Goal: Task Accomplishment & Management: Complete application form

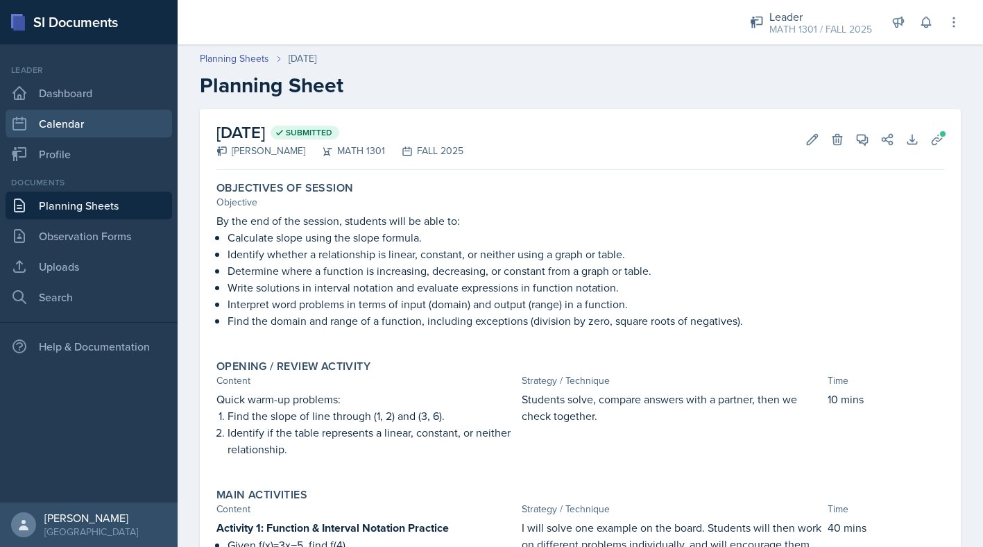
click at [46, 126] on link "Calendar" at bounding box center [89, 124] width 166 height 28
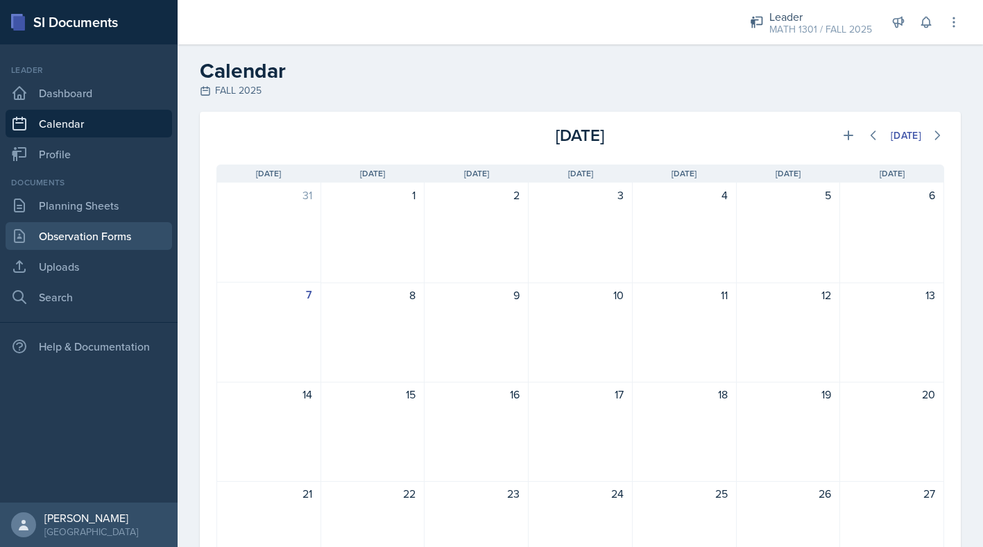
click at [66, 227] on link "Observation Forms" at bounding box center [89, 236] width 166 height 28
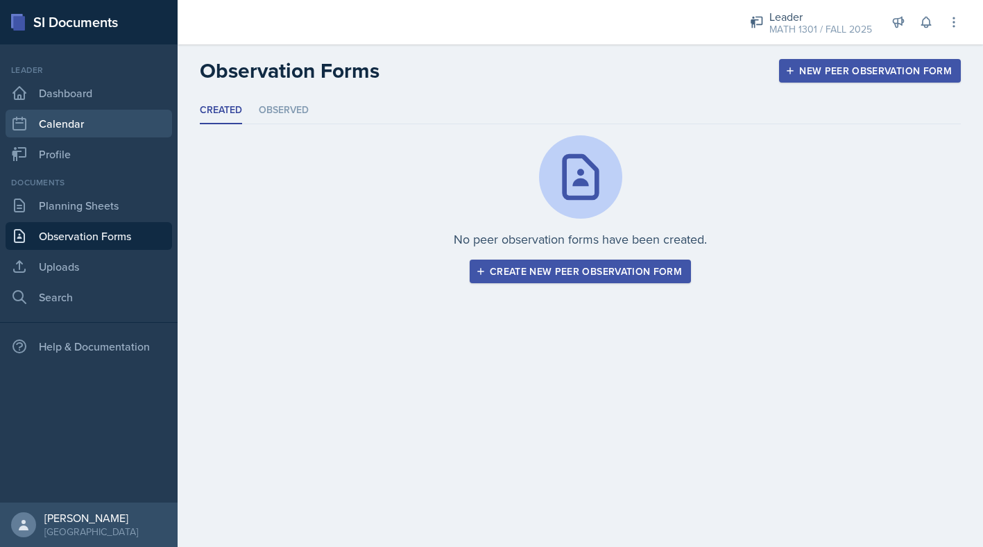
click at [62, 121] on link "Calendar" at bounding box center [89, 124] width 166 height 28
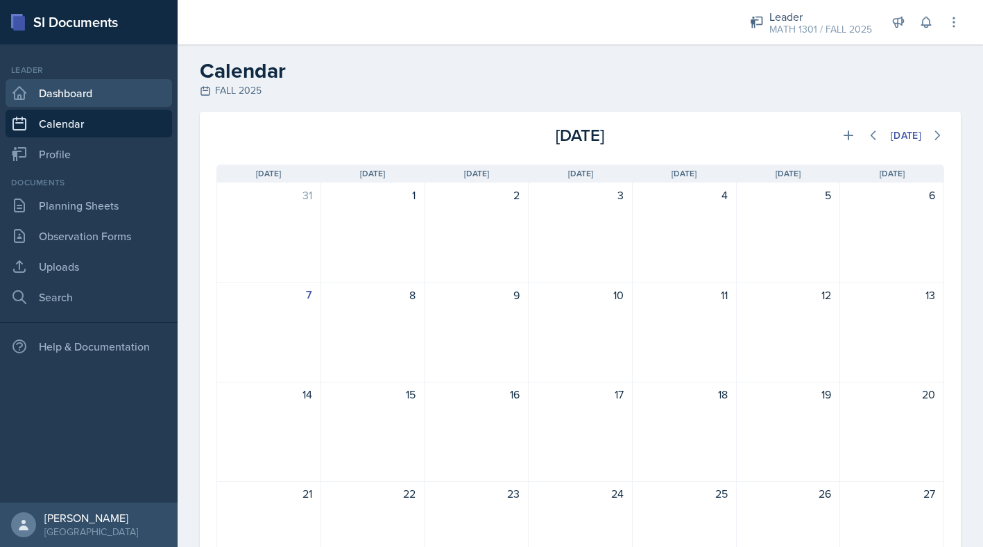
click at [61, 94] on link "Dashboard" at bounding box center [89, 93] width 166 height 28
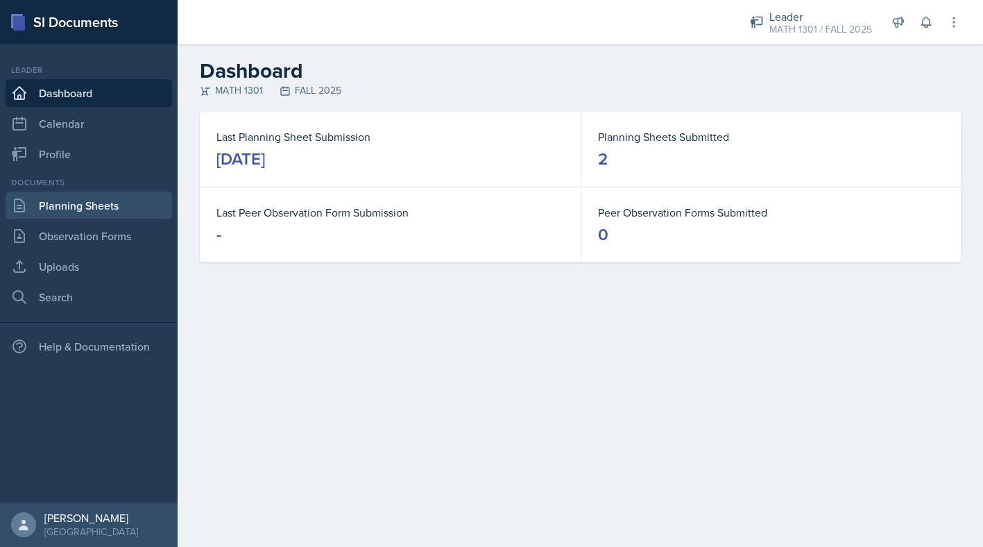
click at [57, 210] on link "Planning Sheets" at bounding box center [89, 205] width 166 height 28
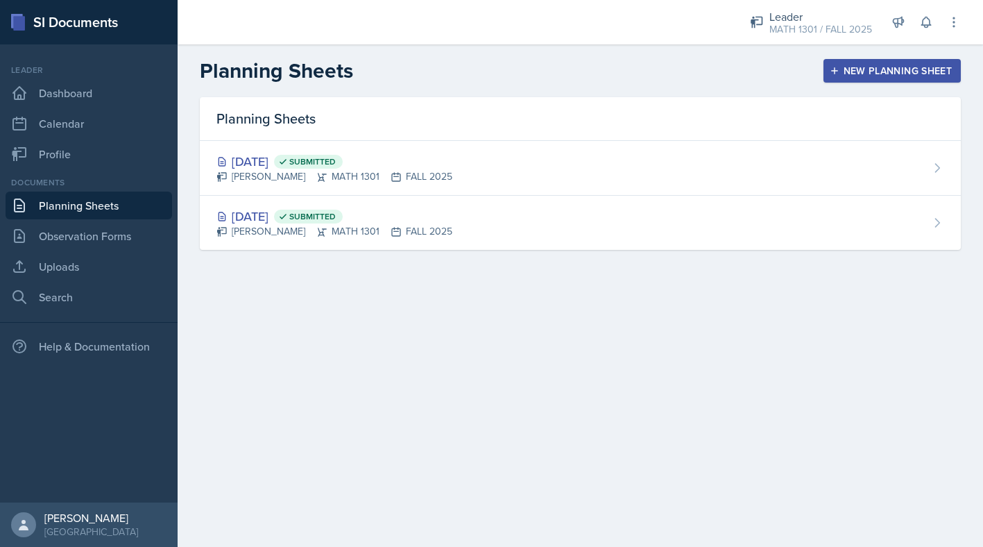
click at [872, 65] on div "New Planning Sheet" at bounding box center [891, 70] width 119 height 11
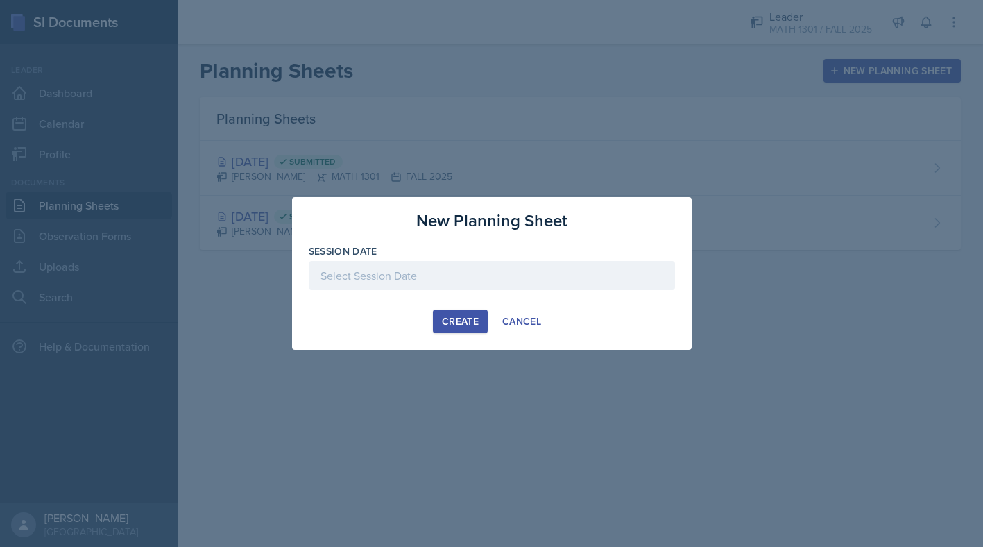
click at [434, 266] on div at bounding box center [492, 275] width 366 height 29
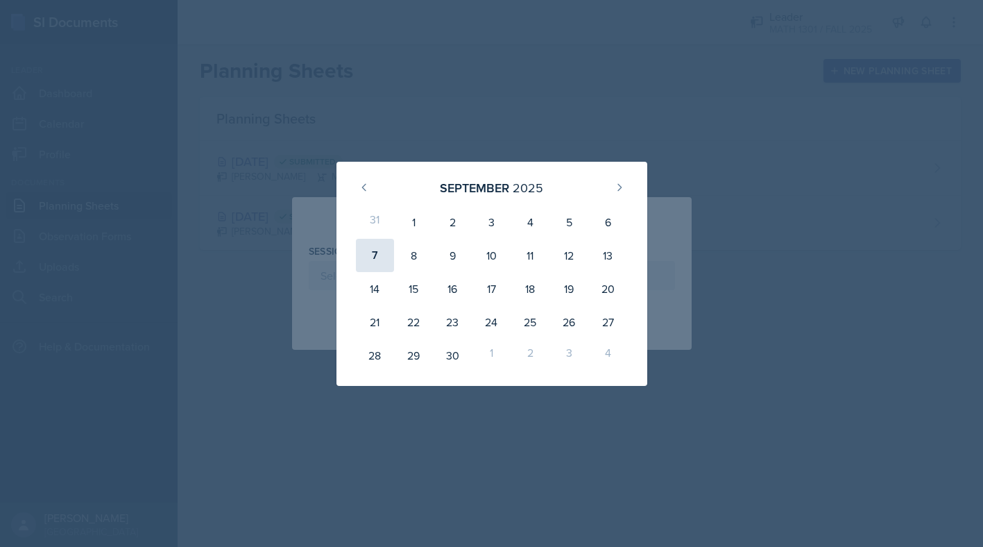
click at [370, 257] on div "7" at bounding box center [375, 255] width 39 height 33
type input "[DATE]"
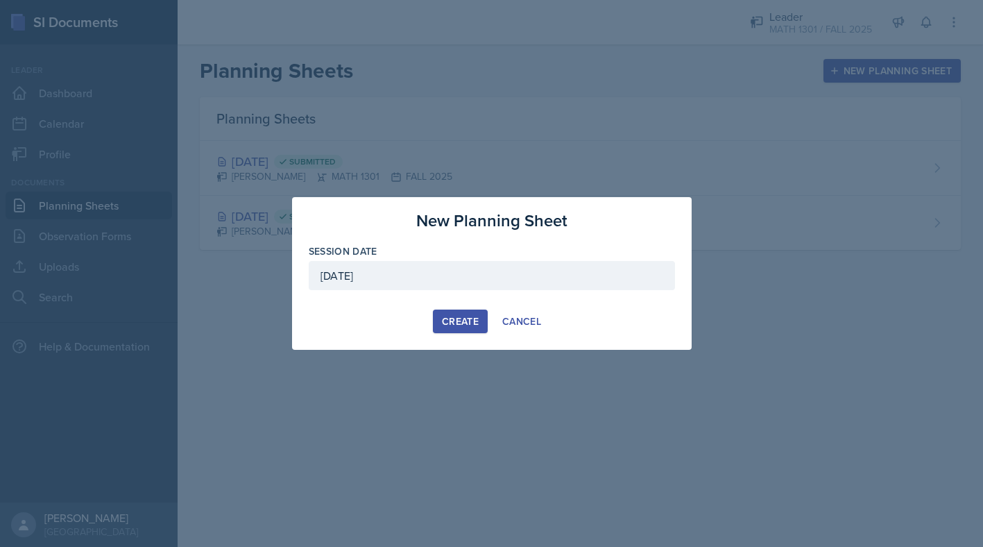
click at [449, 316] on div "Create" at bounding box center [460, 321] width 37 height 11
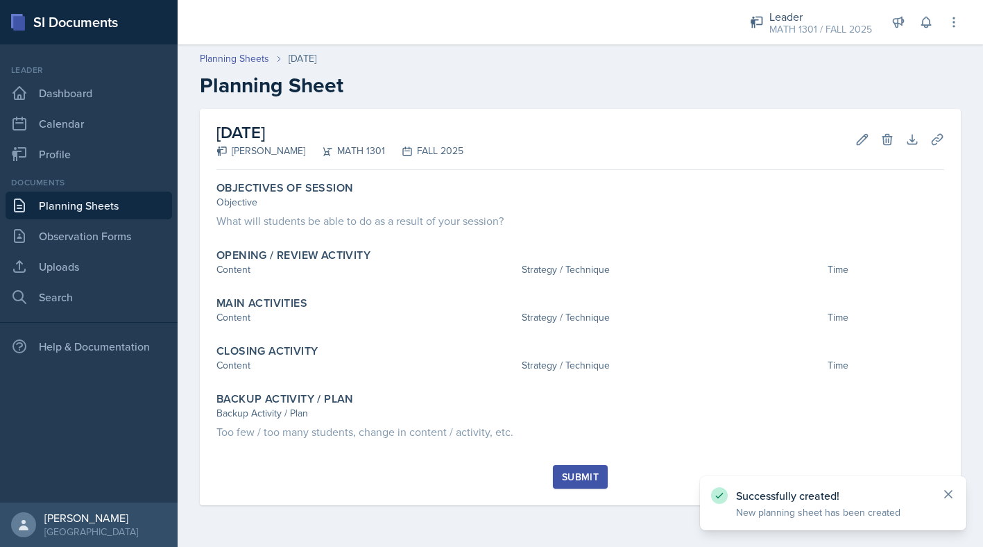
click at [949, 492] on icon at bounding box center [948, 493] width 7 height 7
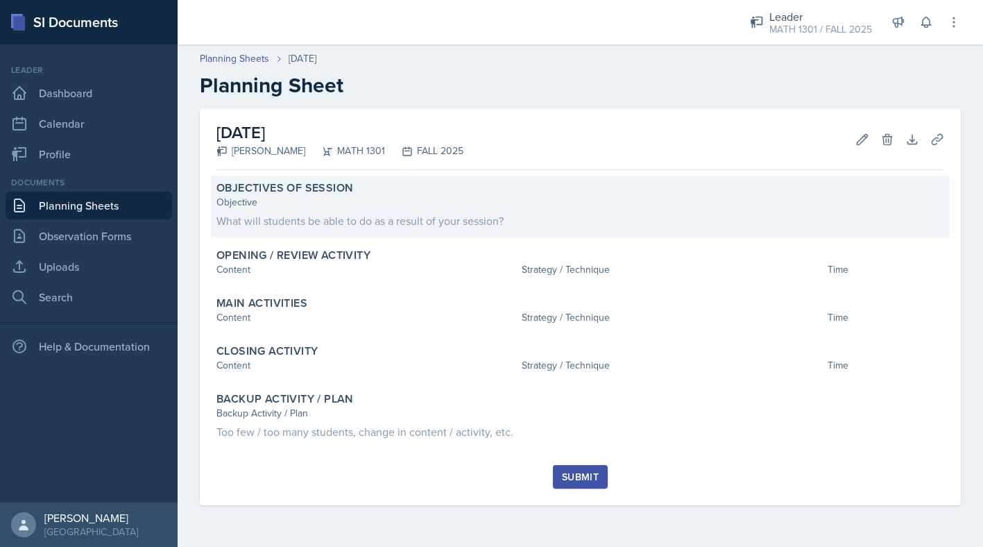
click at [289, 219] on div "What will students be able to do as a result of your session?" at bounding box center [580, 220] width 728 height 17
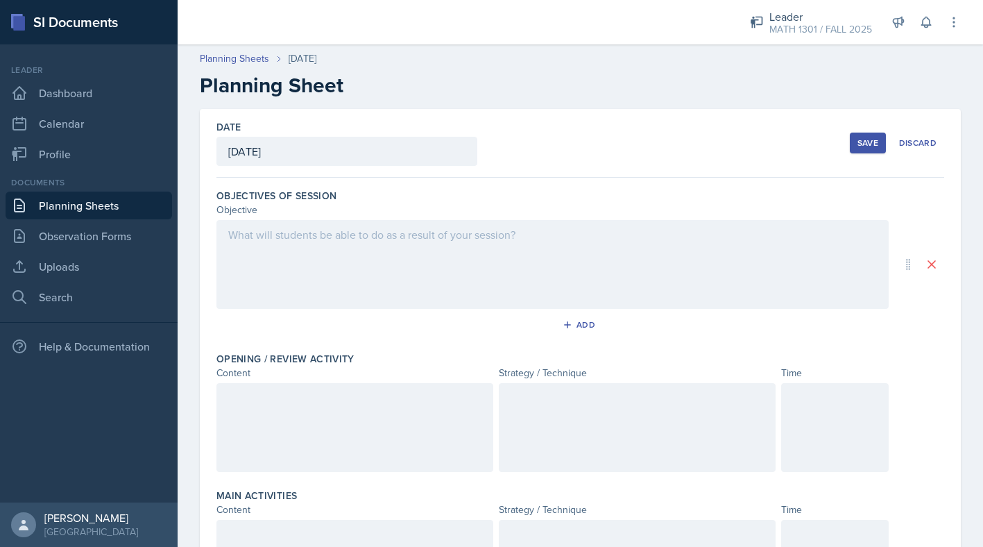
click at [274, 239] on div at bounding box center [552, 264] width 672 height 89
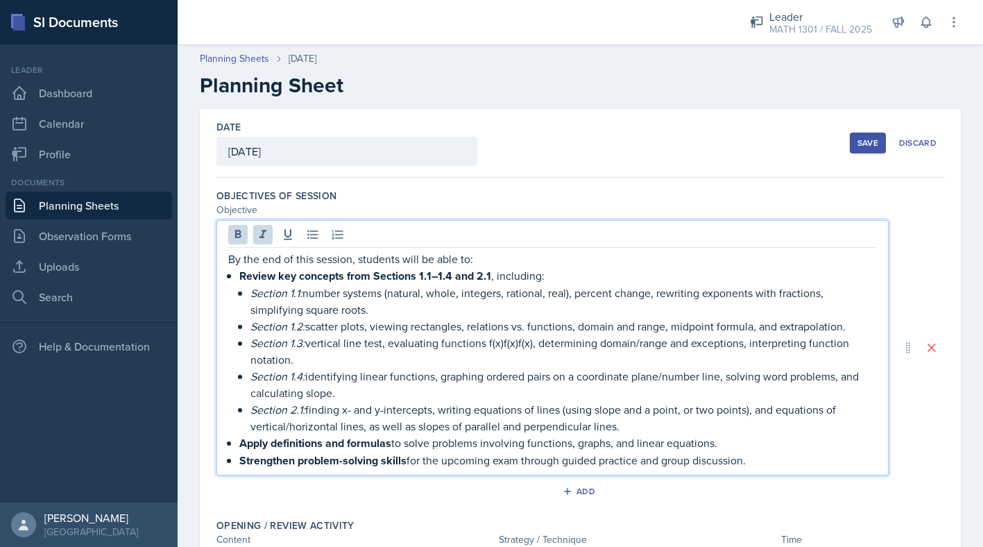
drag, startPoint x: 770, startPoint y: 465, endPoint x: 694, endPoint y: 226, distance: 250.5
click at [694, 226] on div "By the end of this session, students will be able to: Review key concepts from …" at bounding box center [552, 347] width 672 height 255
click at [243, 232] on icon at bounding box center [238, 234] width 14 height 14
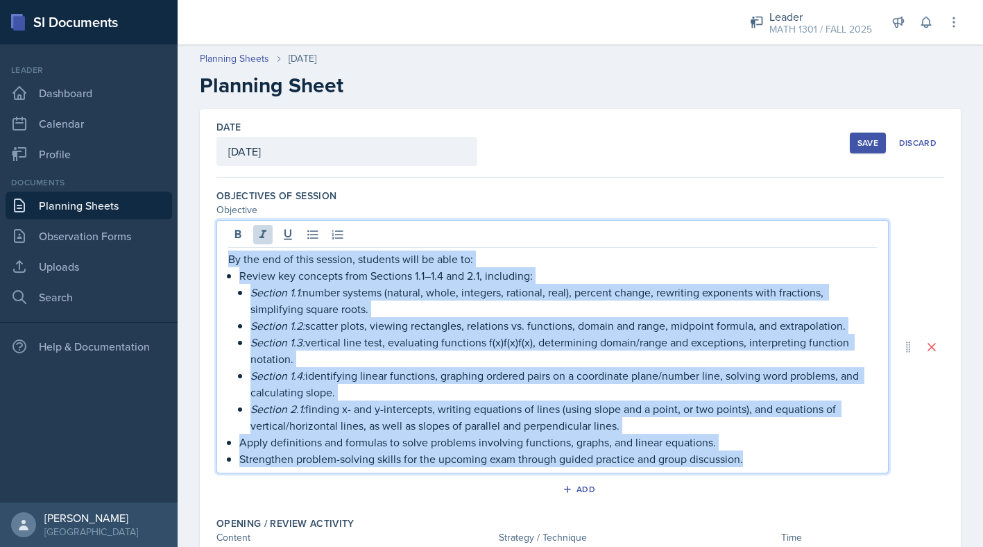
click at [398, 371] on p "Section 1.4: identifying linear functions, graphing ordered pairs on a coordina…" at bounding box center [563, 383] width 626 height 33
drag, startPoint x: 773, startPoint y: 458, endPoint x: 725, endPoint y: 255, distance: 209.6
click at [725, 255] on div "By the end of this session, students will be able to: Review key concepts from …" at bounding box center [552, 358] width 648 height 216
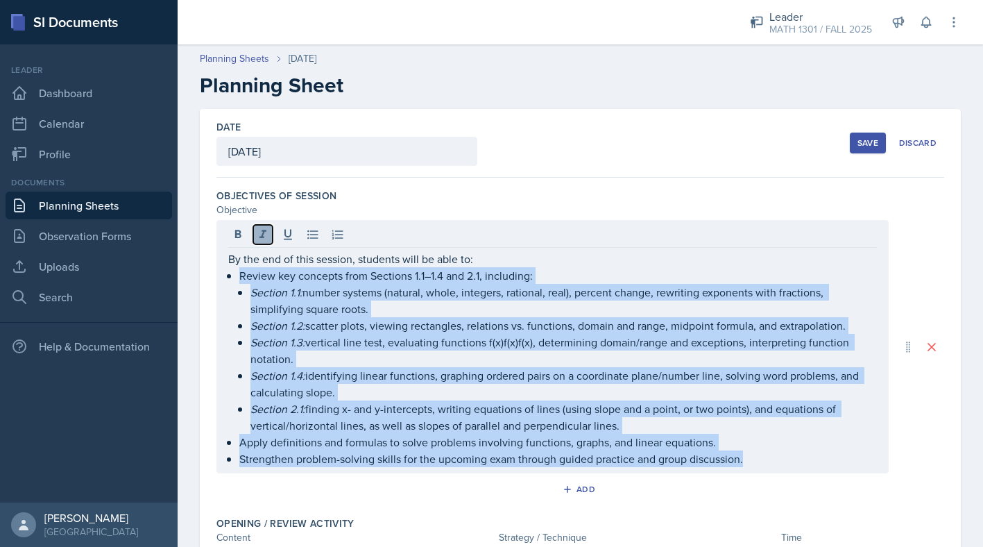
click at [257, 234] on icon at bounding box center [263, 234] width 14 height 14
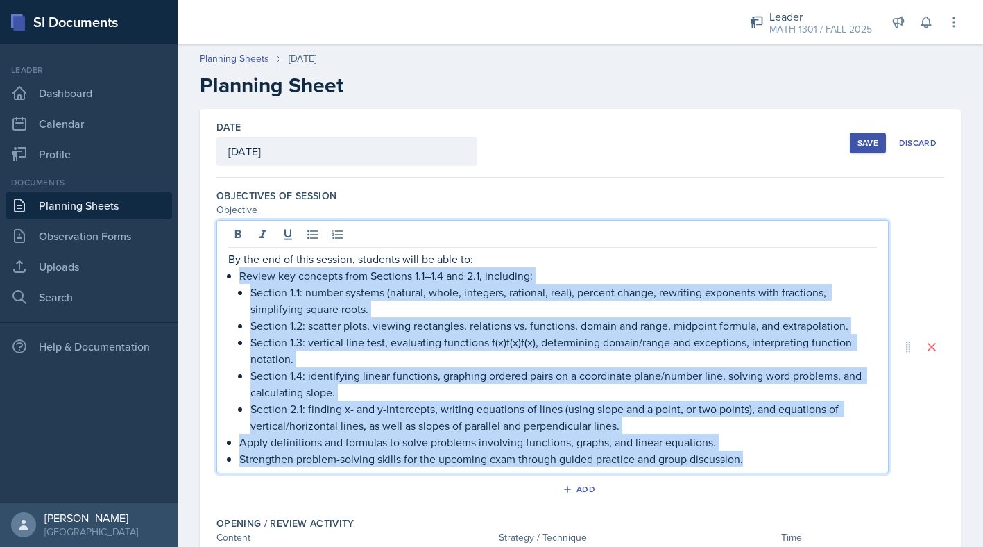
click at [599, 423] on p "Section 2.1: finding x- and y-intercepts, writing equations of lines (using slo…" at bounding box center [563, 416] width 626 height 33
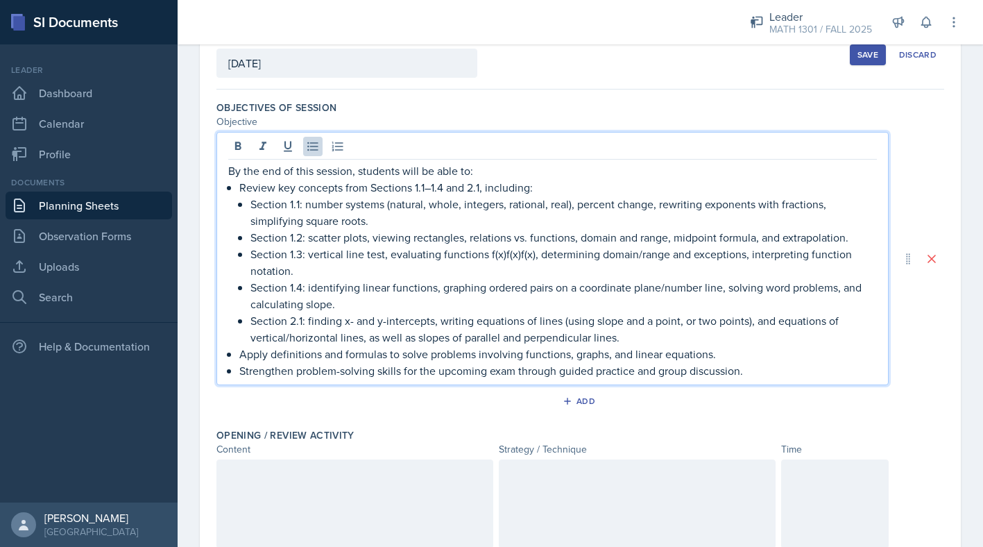
scroll to position [41, 0]
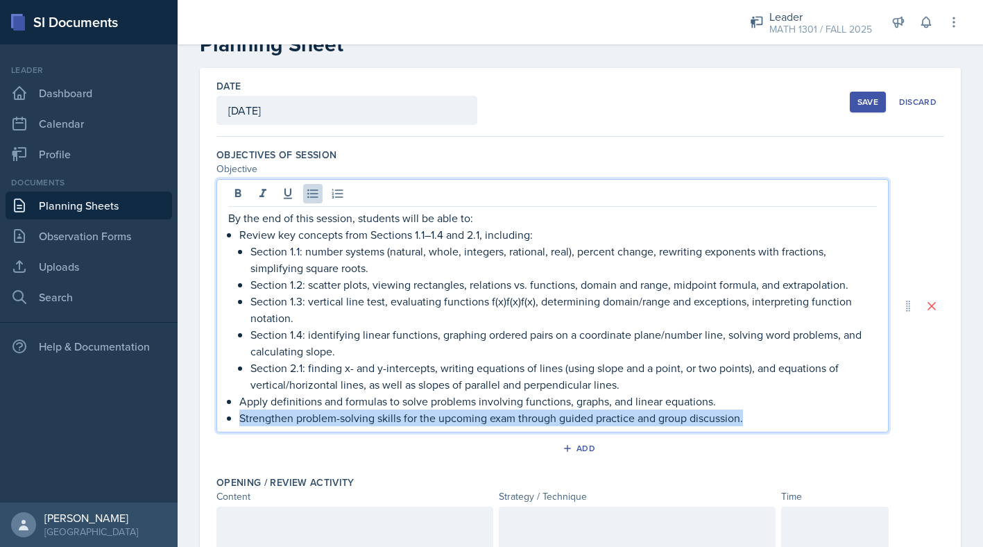
drag, startPoint x: 749, startPoint y: 424, endPoint x: 216, endPoint y: 422, distance: 532.7
click at [216, 422] on div "By the end of this session, students will be able to: Review key concepts from …" at bounding box center [552, 305] width 672 height 253
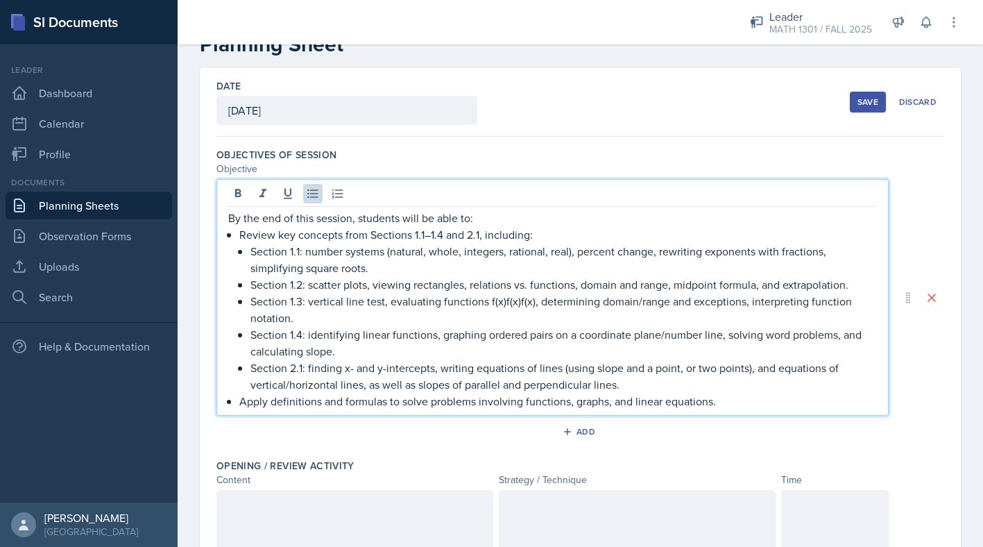
click at [531, 301] on p "Section 1.3: vertical line test, evaluating functions f(x)f(x)f(x), determining…" at bounding box center [563, 309] width 626 height 33
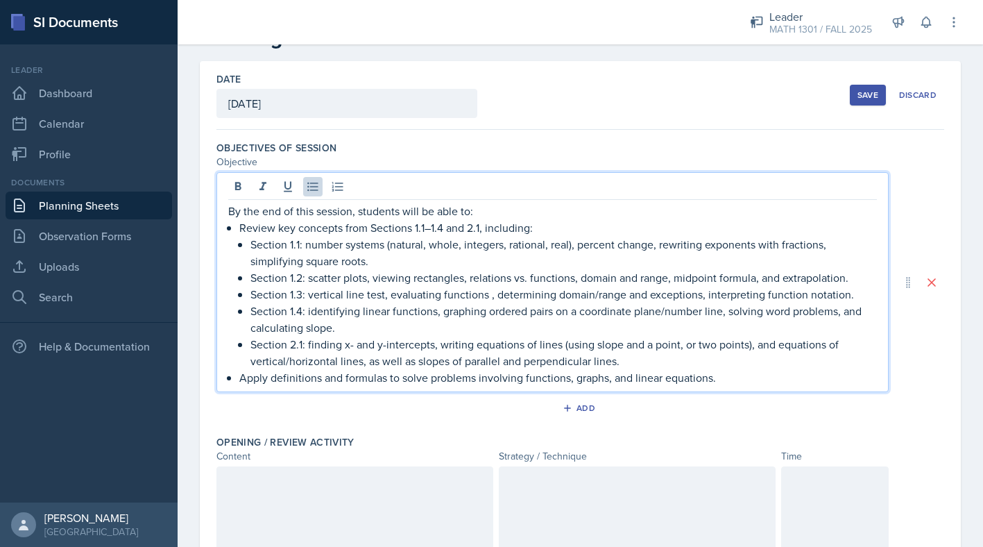
scroll to position [62, 0]
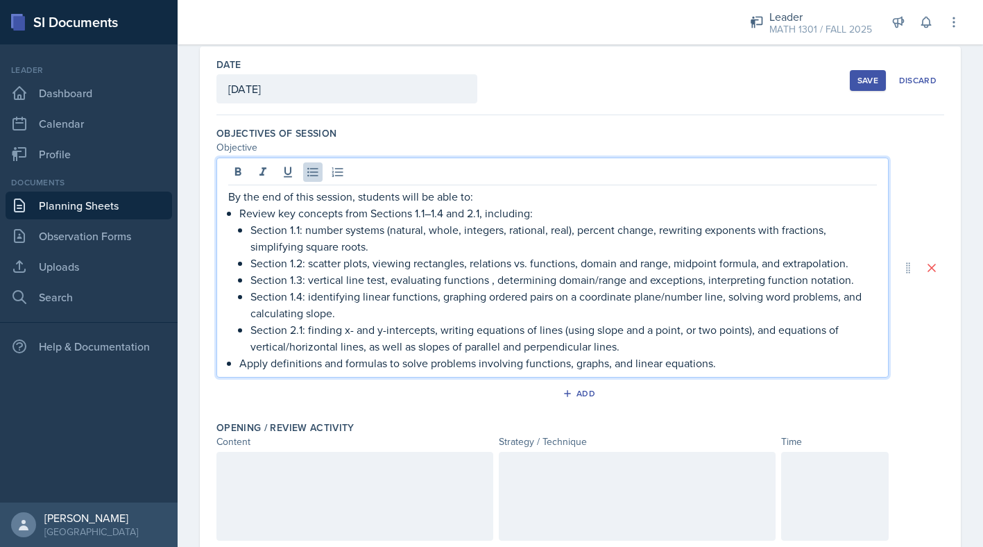
click at [404, 514] on div at bounding box center [354, 496] width 277 height 89
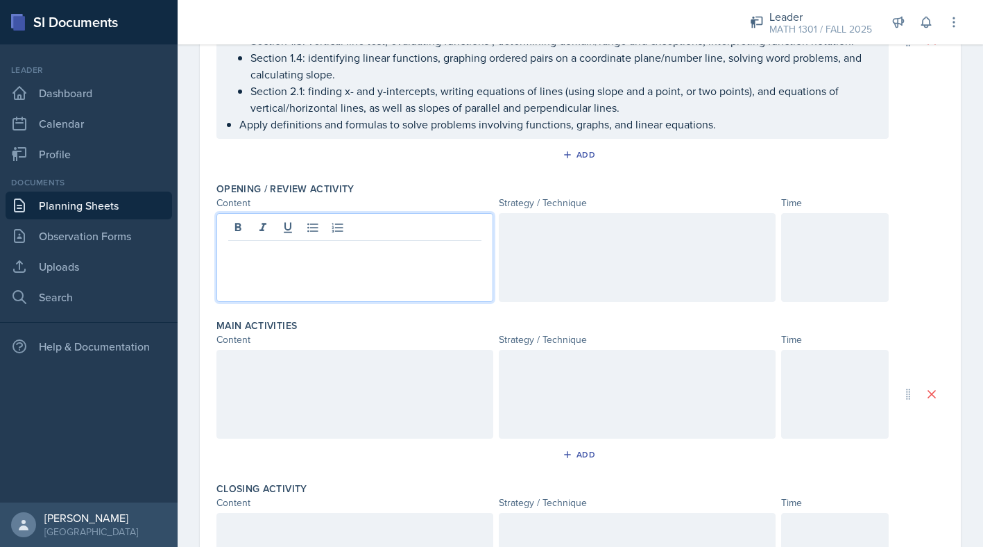
scroll to position [179, 0]
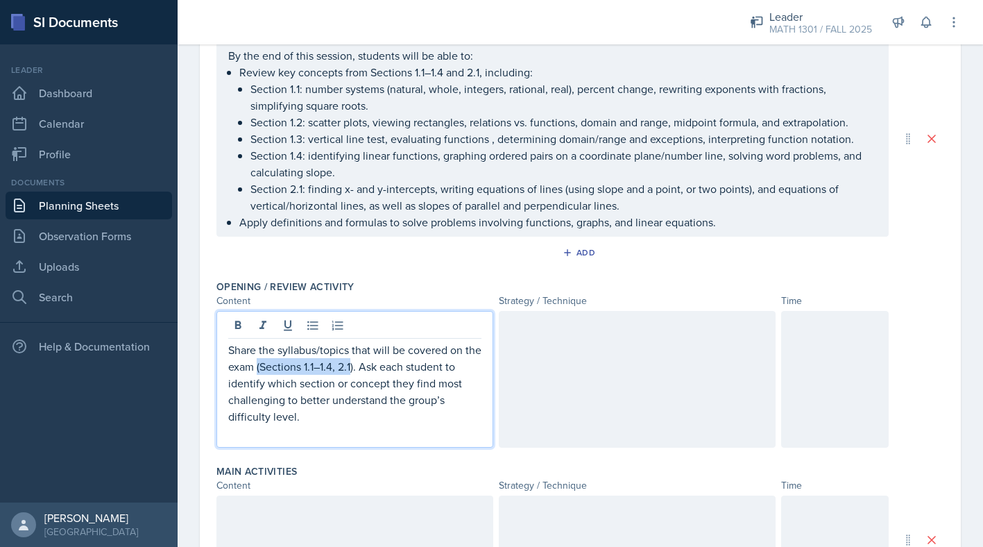
drag, startPoint x: 353, startPoint y: 371, endPoint x: 258, endPoint y: 370, distance: 95.0
click at [258, 370] on p "Share the syllabus/topics that will be covered on the exam (Sections 1.1–1.4, 2…" at bounding box center [354, 382] width 253 height 83
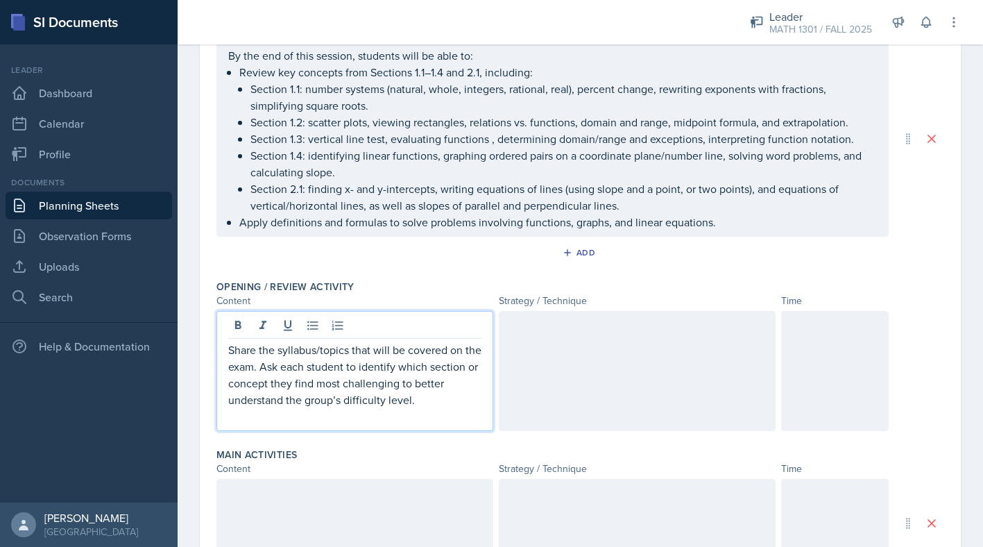
click at [531, 343] on div at bounding box center [637, 371] width 277 height 120
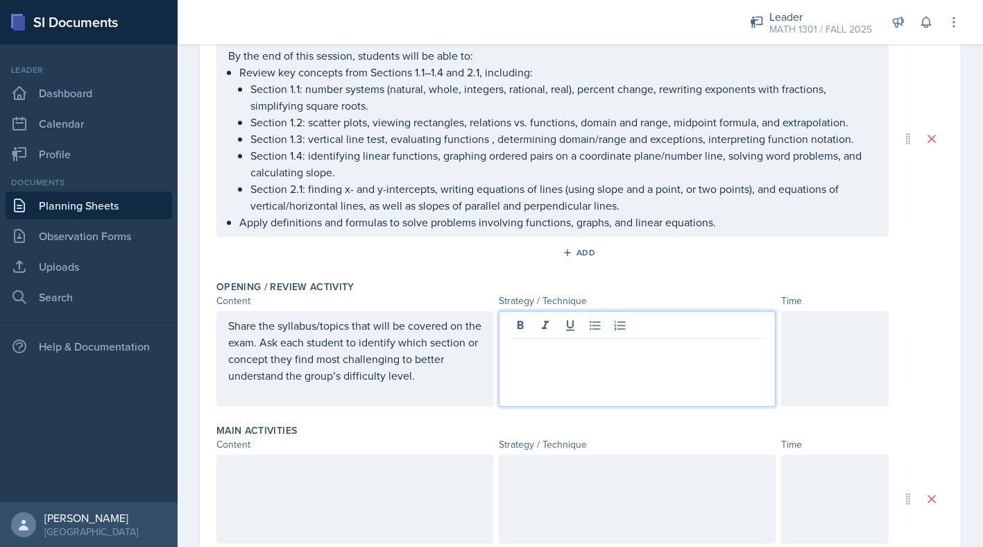
scroll to position [203, 0]
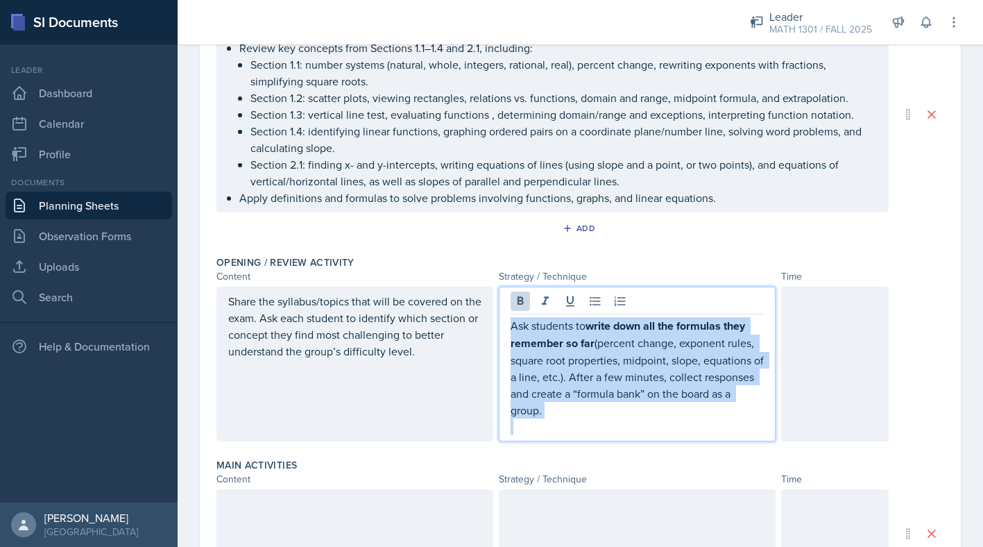
drag, startPoint x: 618, startPoint y: 419, endPoint x: 517, endPoint y: 315, distance: 145.2
click at [517, 315] on div "Ask students to write down all the formulas they remember so far (percent chang…" at bounding box center [637, 363] width 277 height 155
click at [522, 294] on icon at bounding box center [520, 301] width 14 height 14
click at [646, 413] on p "Ask students to write down all the formulas they remember so far (percent chang…" at bounding box center [636, 367] width 253 height 100
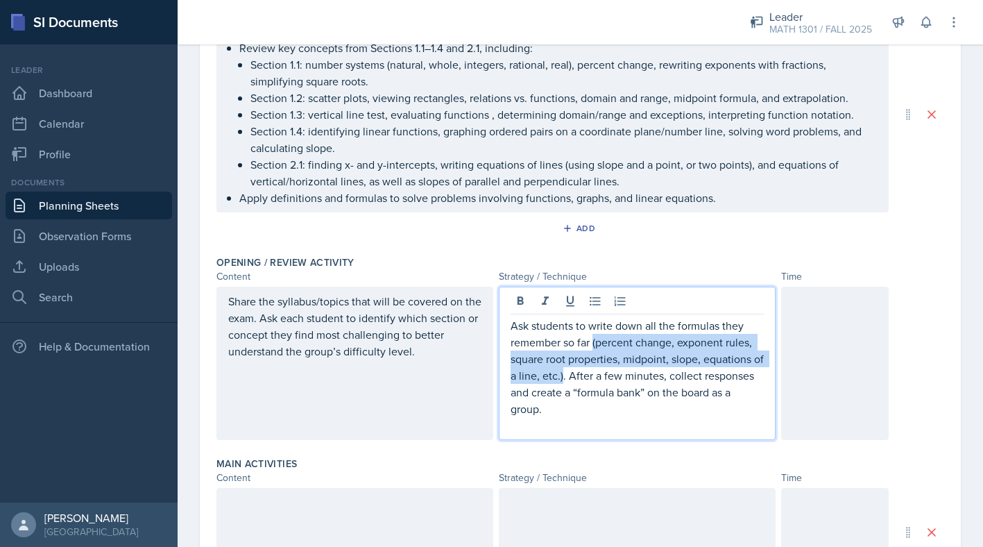
drag, startPoint x: 592, startPoint y: 343, endPoint x: 576, endPoint y: 376, distance: 37.2
click at [576, 376] on p "Ask students to write down all the formulas they remember so far (percent chang…" at bounding box center [636, 367] width 253 height 100
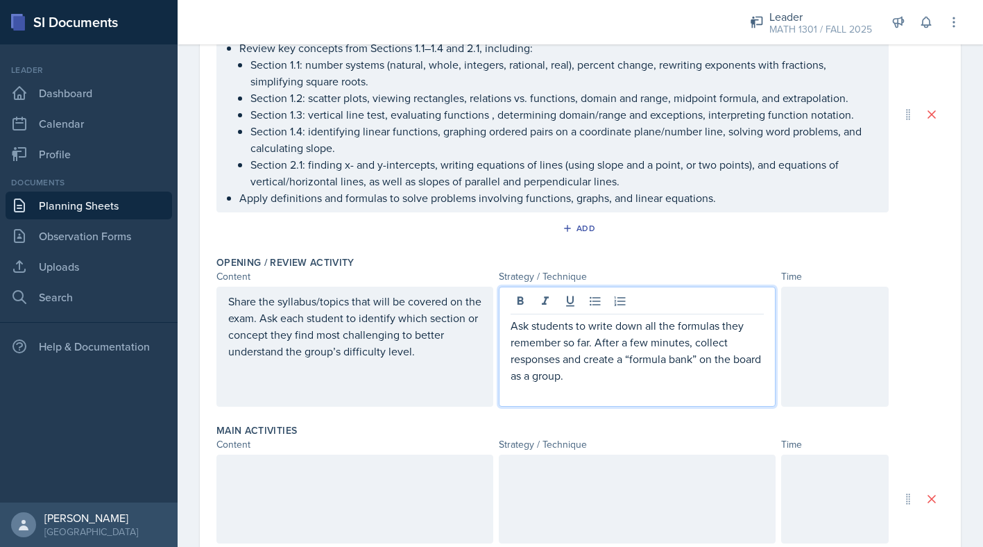
click at [631, 357] on p "Ask students to write down all the formulas they remember so far. After a few m…" at bounding box center [636, 350] width 253 height 67
click at [694, 357] on p "Ask students to write down all the formulas they remember so far. After a few m…" at bounding box center [636, 350] width 253 height 67
click at [806, 351] on div at bounding box center [835, 346] width 108 height 120
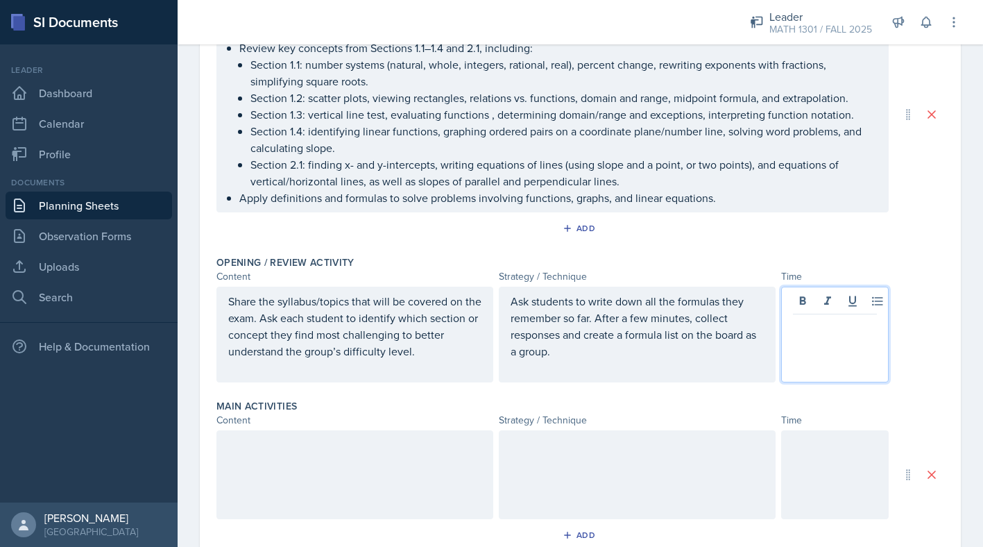
scroll to position [227, 0]
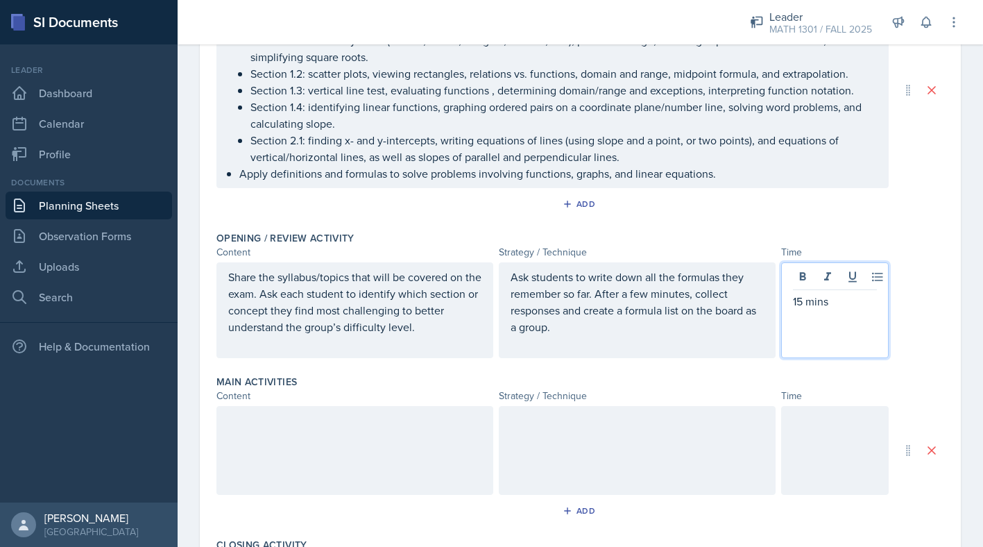
click at [426, 449] on div at bounding box center [354, 450] width 277 height 89
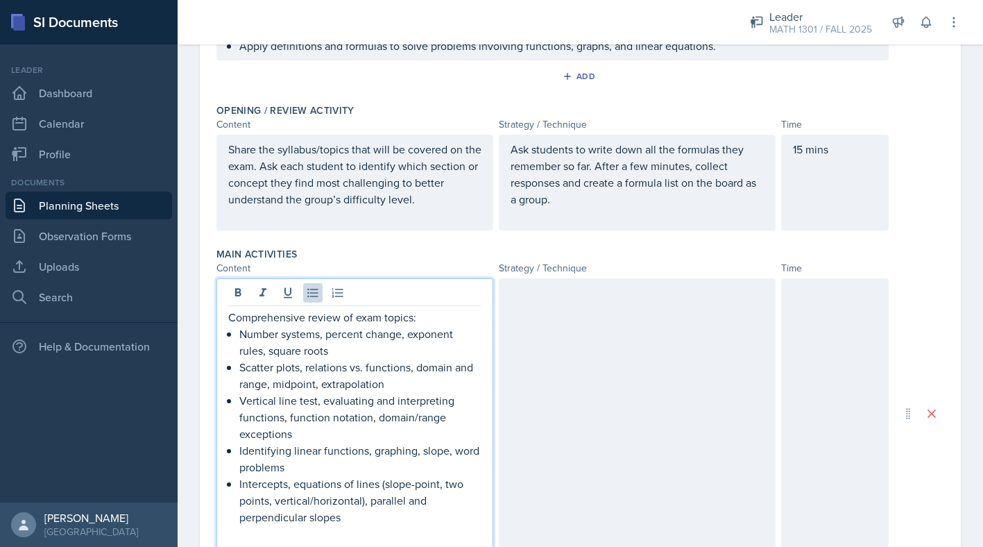
scroll to position [363, 0]
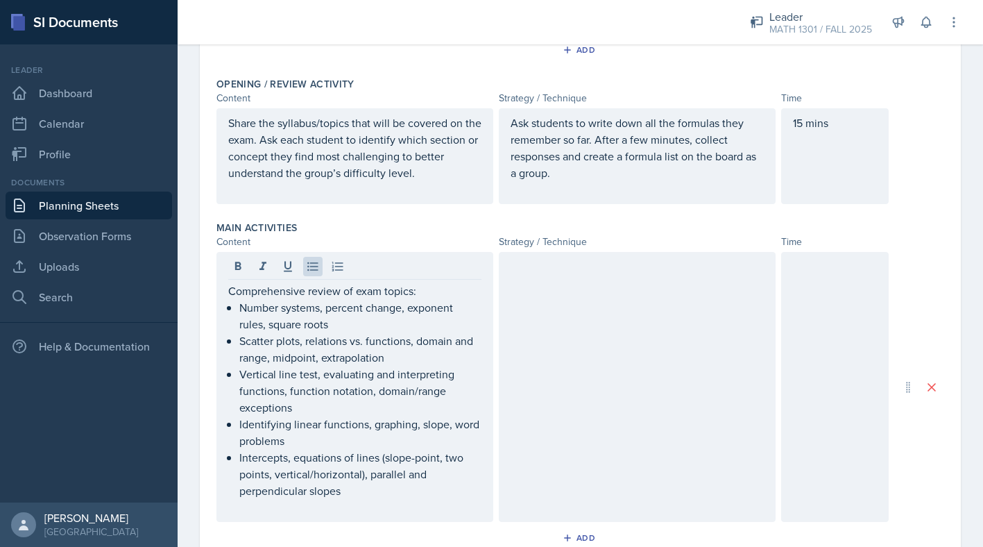
click at [594, 365] on div at bounding box center [637, 387] width 277 height 270
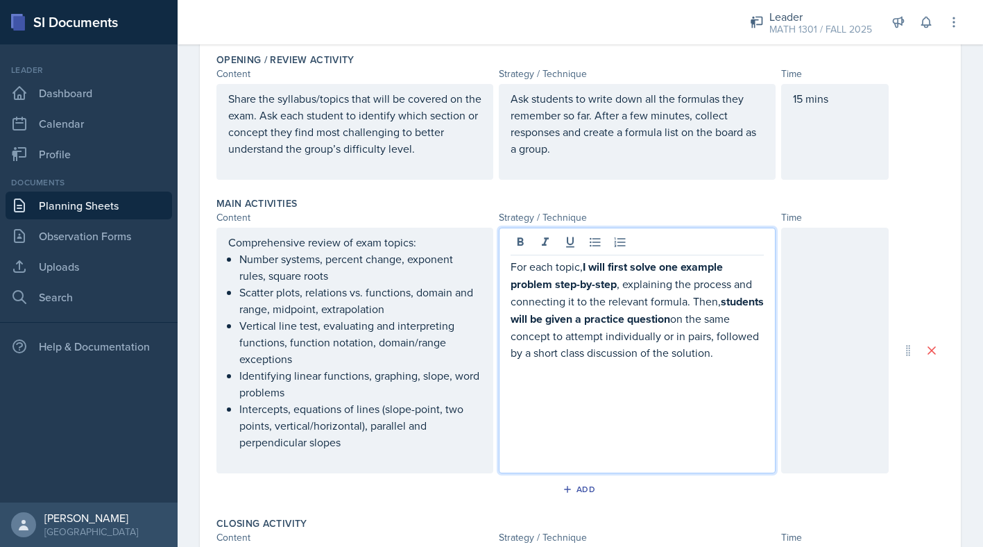
click at [763, 358] on p "For each topic, I will first solve one example problem step-by-step , explainin…" at bounding box center [636, 309] width 253 height 103
drag, startPoint x: 762, startPoint y: 356, endPoint x: 653, endPoint y: 257, distance: 147.8
click at [653, 258] on p "For each topic, I will first solve one example problem step-by-step , explainin…" at bounding box center [636, 309] width 253 height 103
click at [520, 244] on icon at bounding box center [520, 241] width 6 height 8
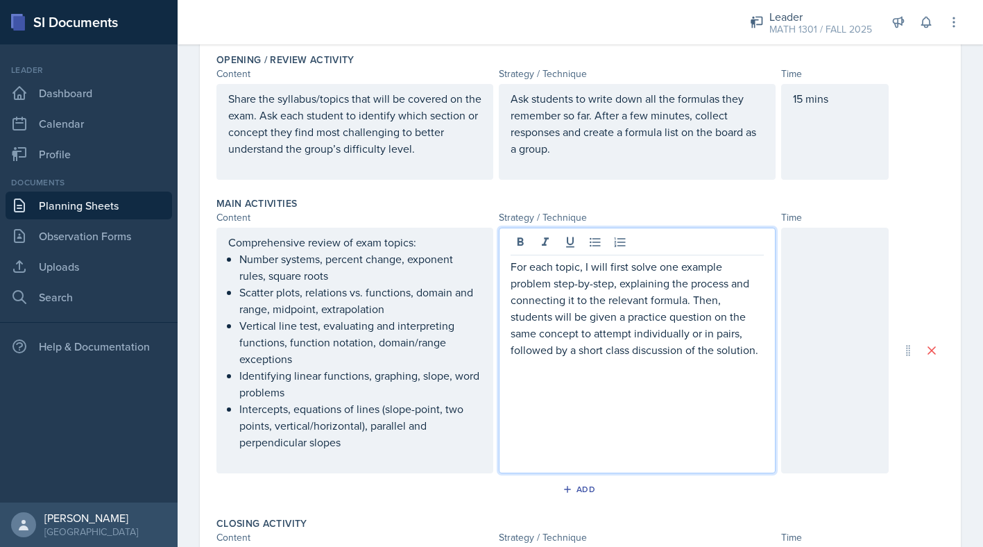
click at [612, 416] on div "For each topic, I will first solve one example problem step-by-step, explaining…" at bounding box center [637, 350] width 277 height 246
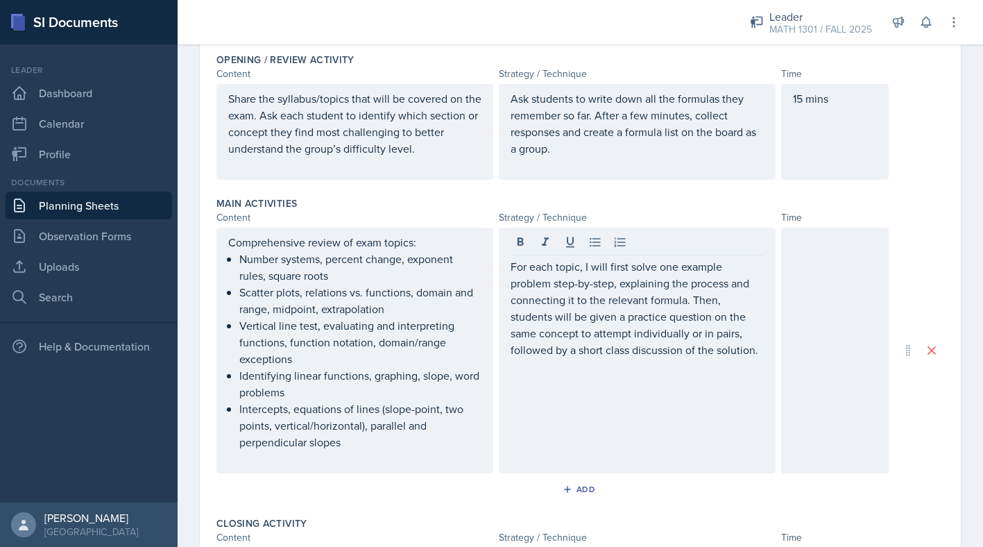
click at [814, 333] on div at bounding box center [835, 350] width 108 height 246
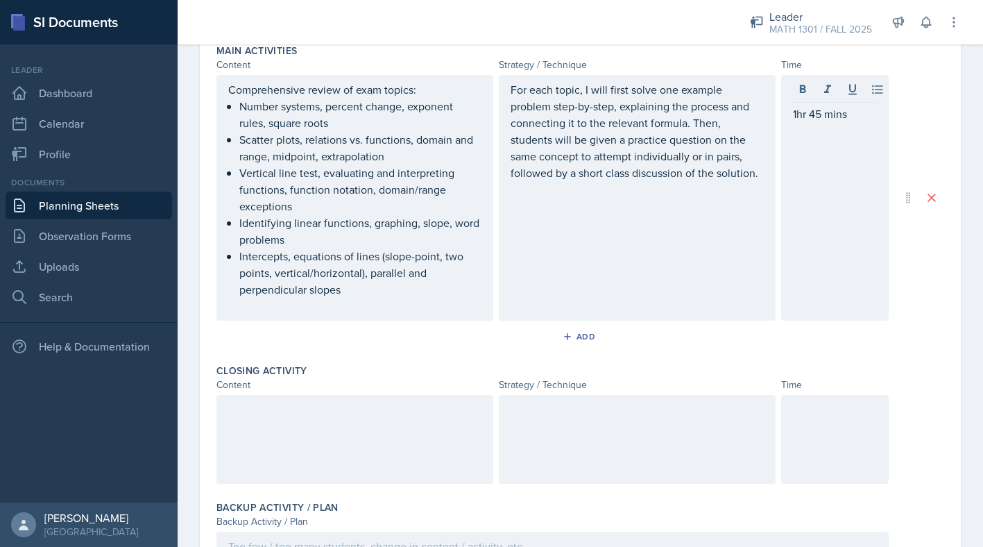
click at [810, 429] on div at bounding box center [835, 439] width 108 height 89
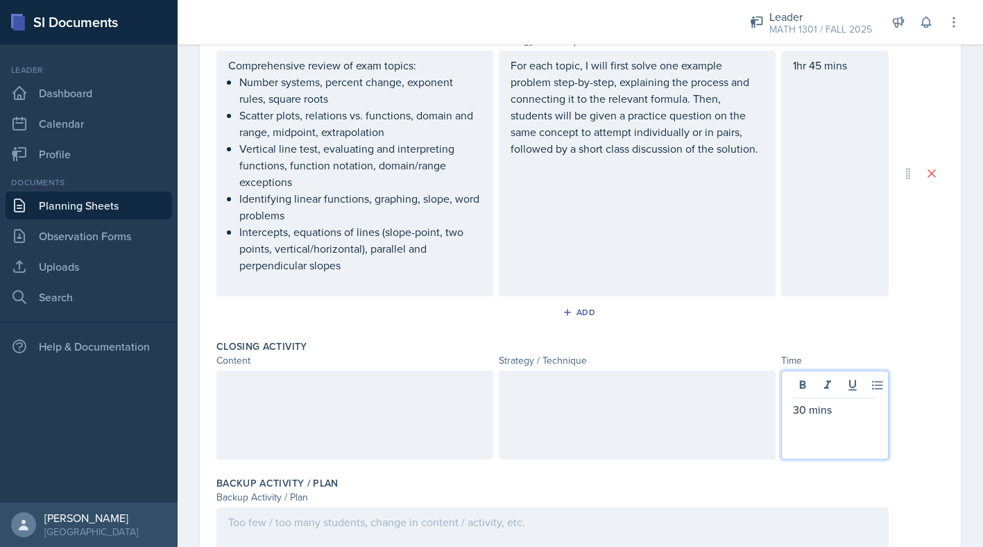
click at [424, 425] on div at bounding box center [354, 414] width 277 height 89
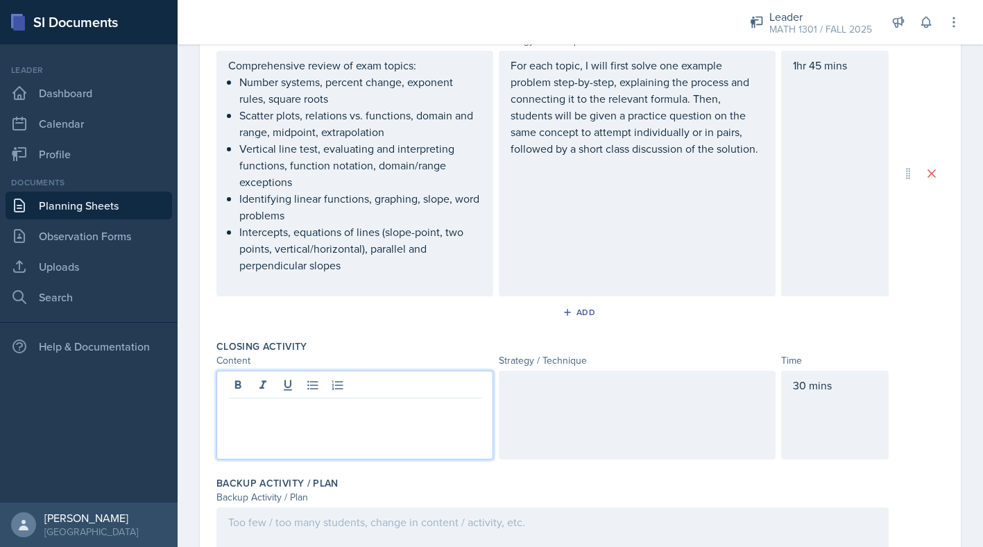
scroll to position [607, 0]
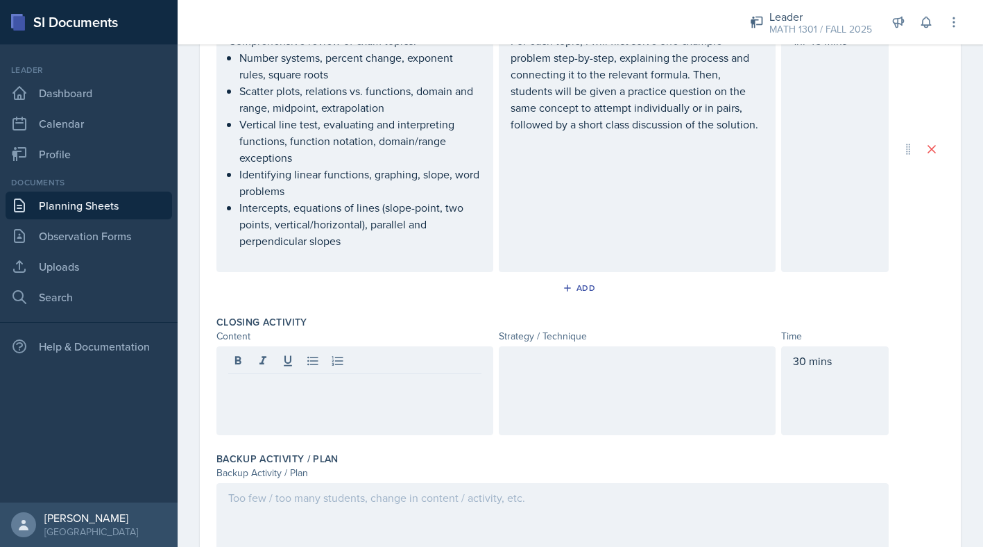
click at [567, 387] on div at bounding box center [637, 390] width 277 height 89
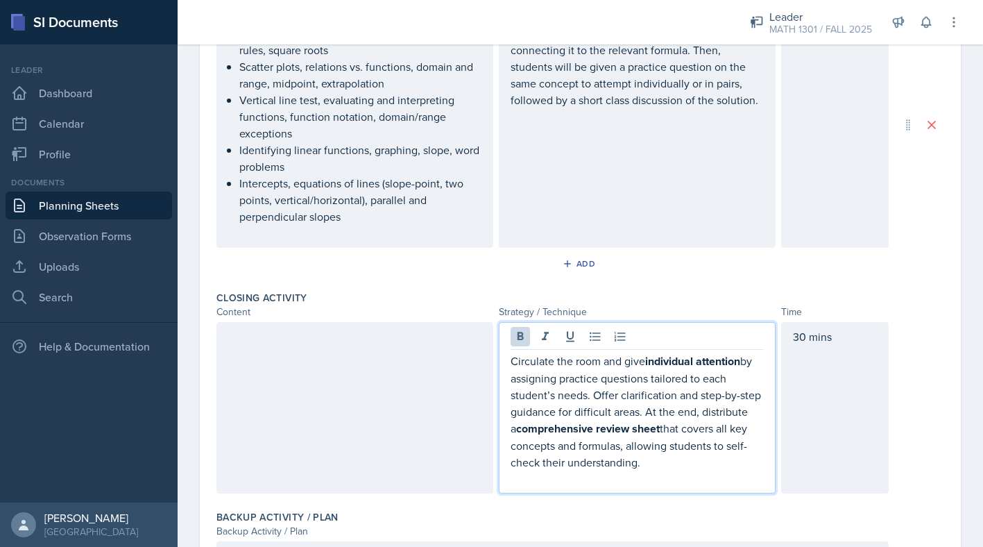
drag, startPoint x: 669, startPoint y: 461, endPoint x: 509, endPoint y: 358, distance: 190.3
click at [509, 358] on div "Circulate the room and give individual attention by assigning practice question…" at bounding box center [637, 407] width 277 height 171
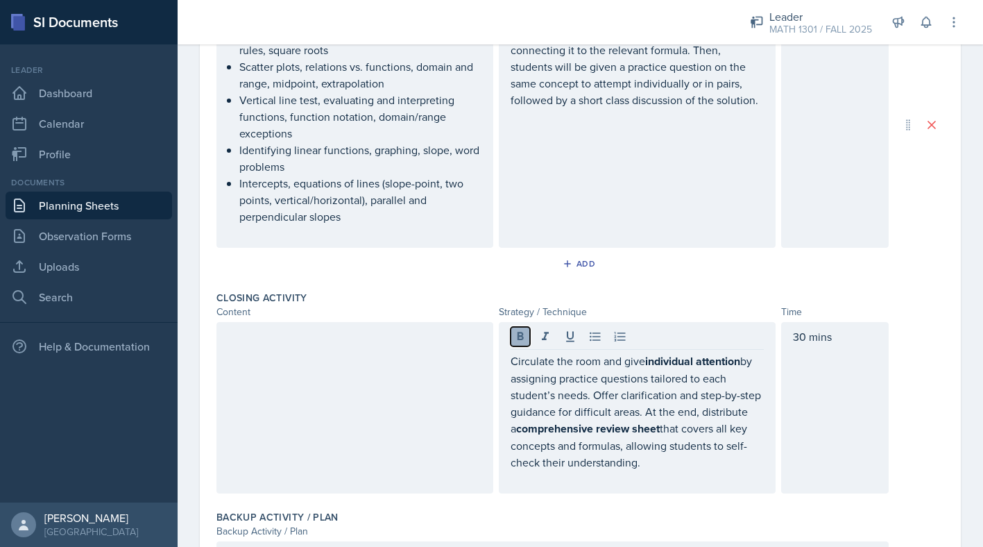
click at [521, 334] on icon at bounding box center [520, 336] width 14 height 14
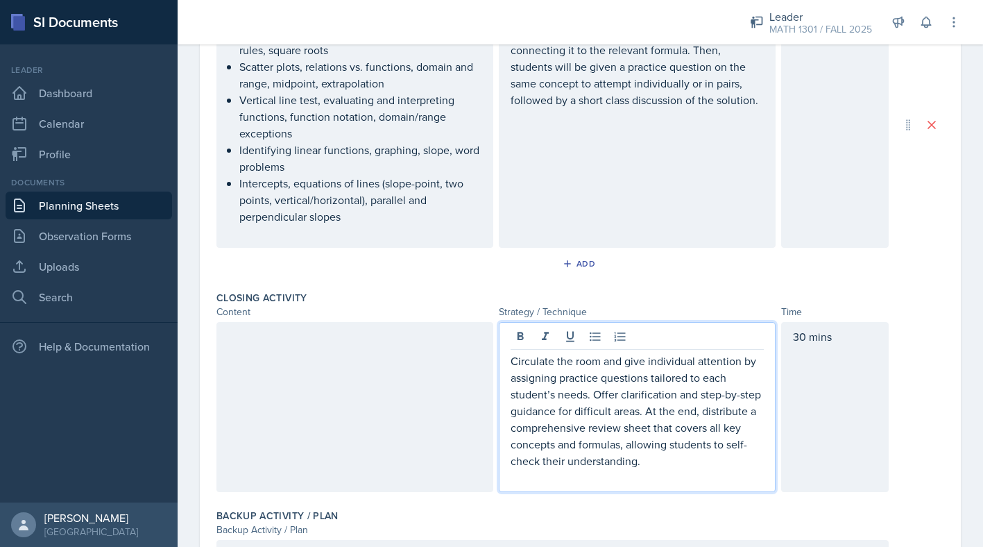
click at [421, 384] on div at bounding box center [354, 407] width 277 height 170
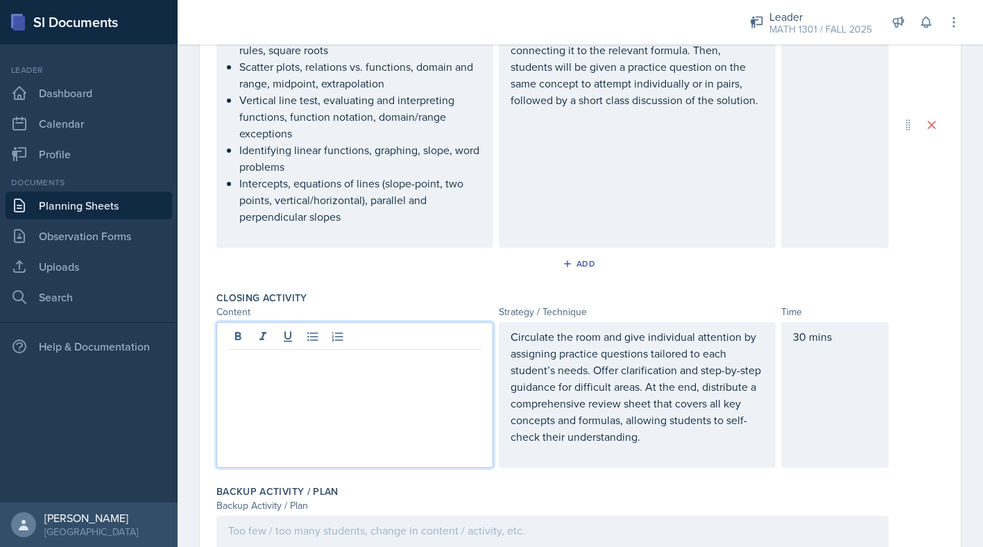
scroll to position [655, 0]
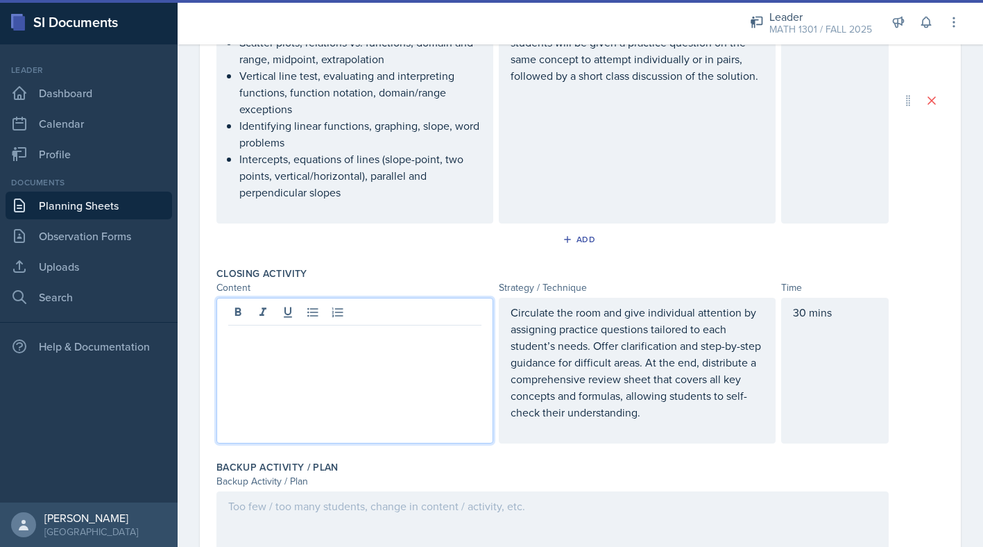
paste div
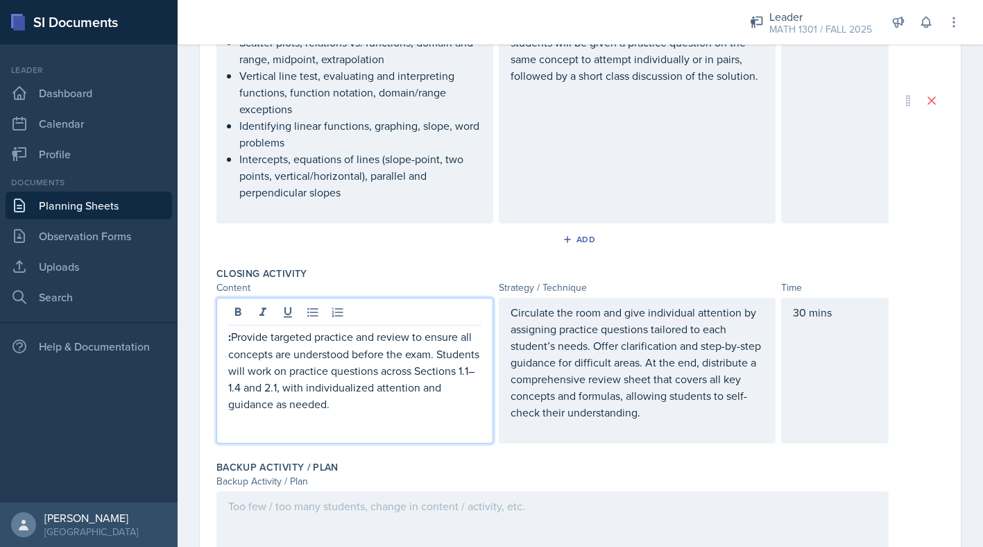
click at [232, 336] on p ": Provide targeted practice and review to ensure all concepts are understood be…" at bounding box center [354, 370] width 253 height 84
drag, startPoint x: 271, startPoint y: 334, endPoint x: 197, endPoint y: 334, distance: 74.2
click at [196, 334] on div "Date [DATE] [DATE] 31 1 2 3 4 5 6 7 8 9 10 11 12 13 14 15 16 17 18 19 20 21 22 …" at bounding box center [580, 44] width 805 height 1182
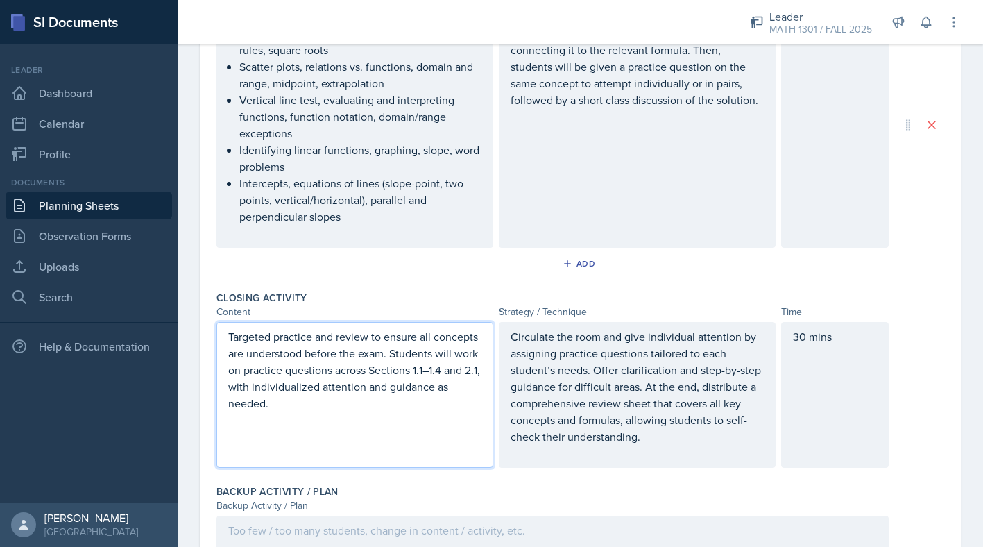
click at [341, 416] on p at bounding box center [354, 419] width 253 height 17
click at [319, 392] on p "Targeted practice and review to ensure all concepts are understood before the e…" at bounding box center [354, 369] width 253 height 83
click at [296, 408] on p "Targeted practice and review to ensure all concepts are understood before the e…" at bounding box center [354, 369] width 253 height 83
click at [452, 385] on p "Targeted practice and review to ensure all concepts are understood before the e…" at bounding box center [354, 369] width 253 height 83
click at [453, 385] on p "Targeted practice and review to ensure all concepts are understood before the e…" at bounding box center [354, 369] width 253 height 83
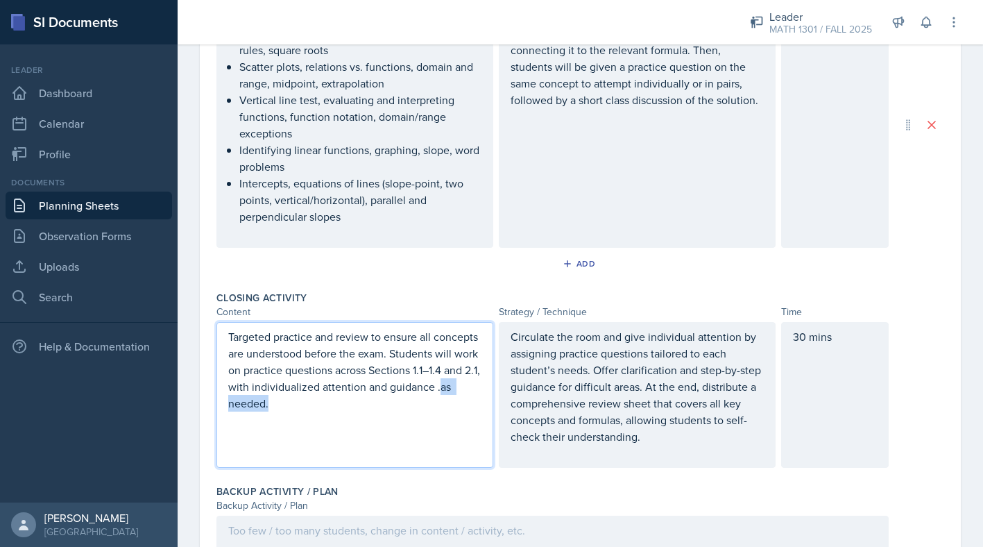
drag, startPoint x: 457, startPoint y: 388, endPoint x: 467, endPoint y: 397, distance: 13.3
click at [467, 397] on p "Targeted practice and review to ensure all concepts are understood before the e…" at bounding box center [354, 369] width 253 height 83
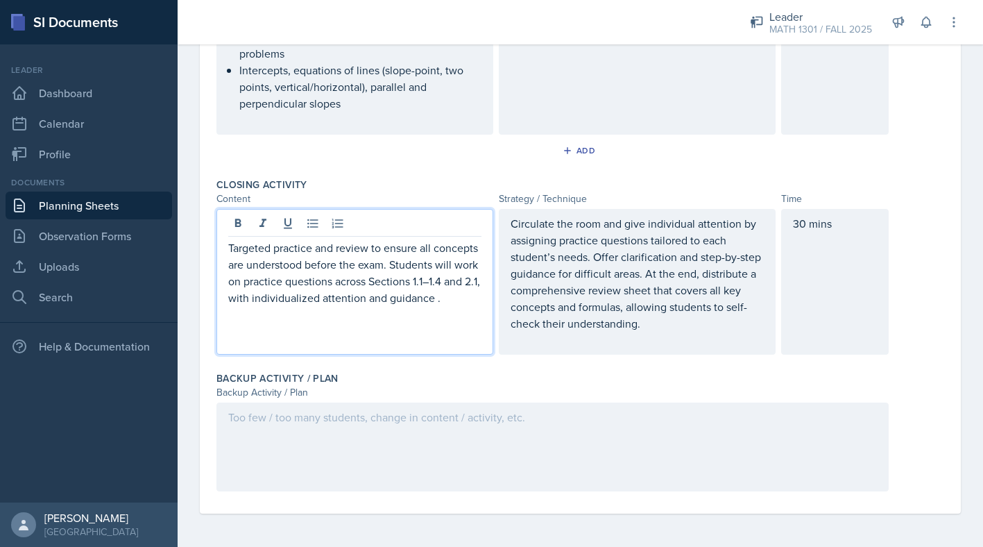
click at [412, 433] on div at bounding box center [552, 446] width 672 height 89
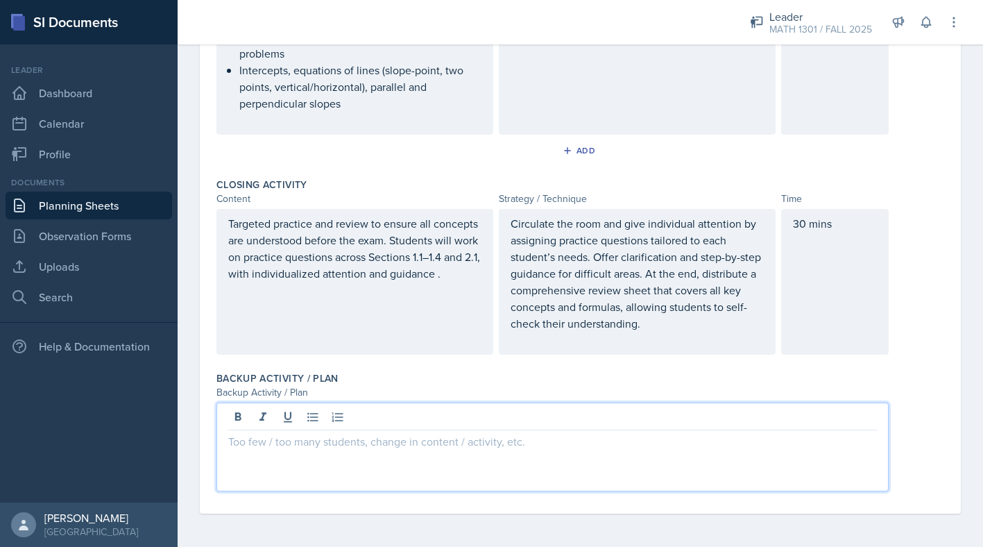
drag, startPoint x: 533, startPoint y: 442, endPoint x: 345, endPoint y: 440, distance: 188.7
click at [345, 440] on p at bounding box center [552, 441] width 648 height 17
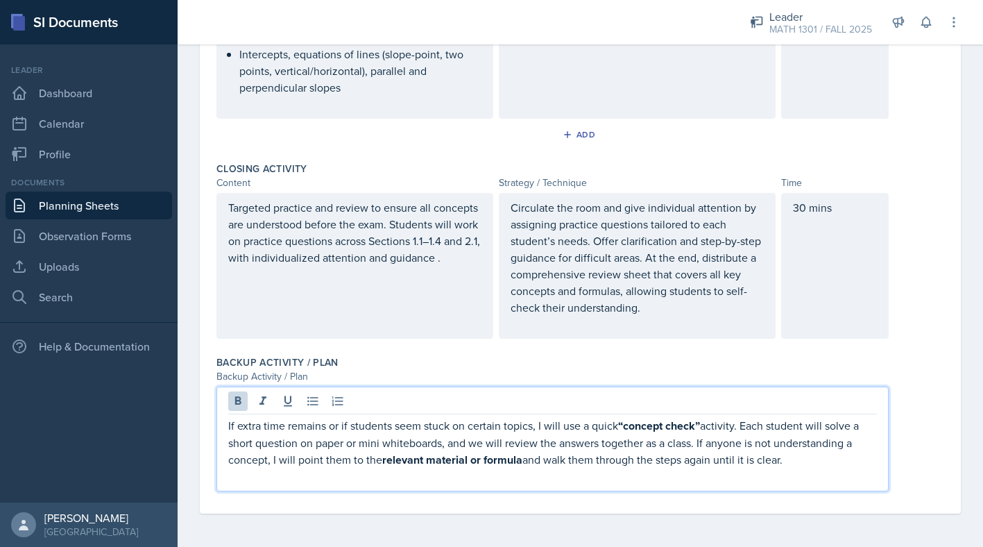
drag, startPoint x: 818, startPoint y: 466, endPoint x: 805, endPoint y: 415, distance: 52.1
click at [805, 415] on div "If extra time remains or if students seem stuck on certain topics, I will use a…" at bounding box center [552, 438] width 672 height 105
click at [237, 405] on icon at bounding box center [238, 401] width 14 height 14
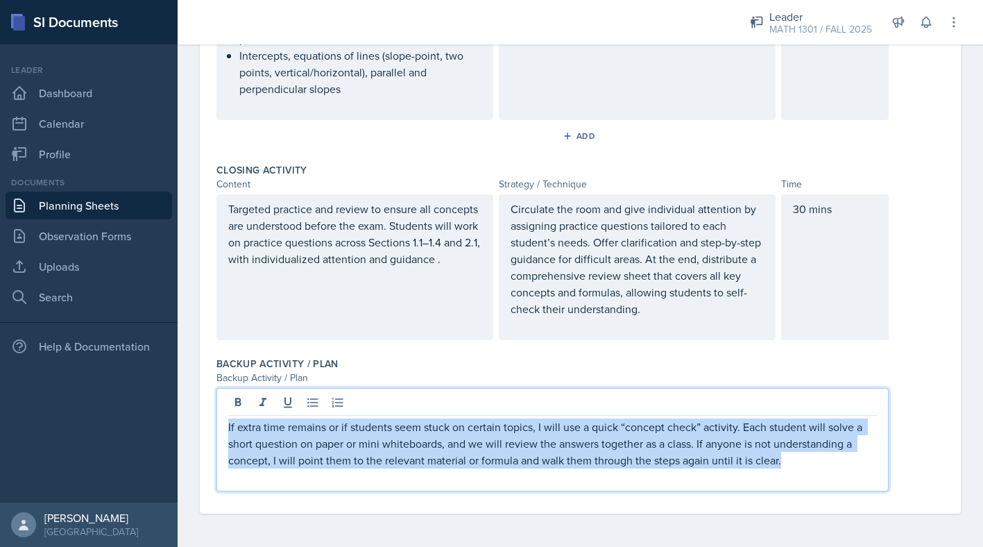
click at [737, 429] on p "If extra time remains or if students seem stuck on certain topics, I will use a…" at bounding box center [552, 443] width 648 height 50
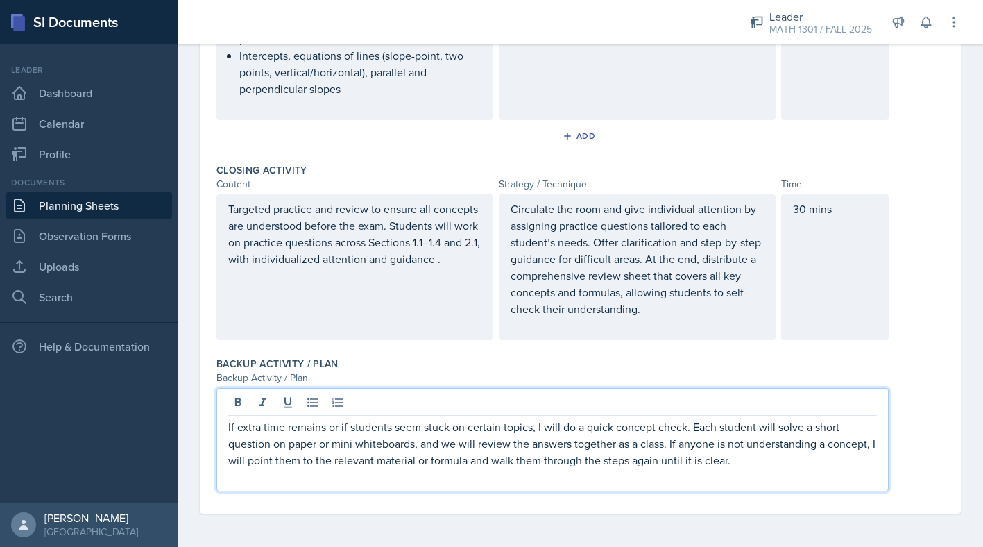
click at [414, 447] on p "If extra time remains or if students seem stuck on certain topics, I will do a …" at bounding box center [552, 443] width 648 height 50
click at [650, 467] on p "If extra time remains or if students seem stuck on certain topics, I will do a …" at bounding box center [552, 443] width 648 height 50
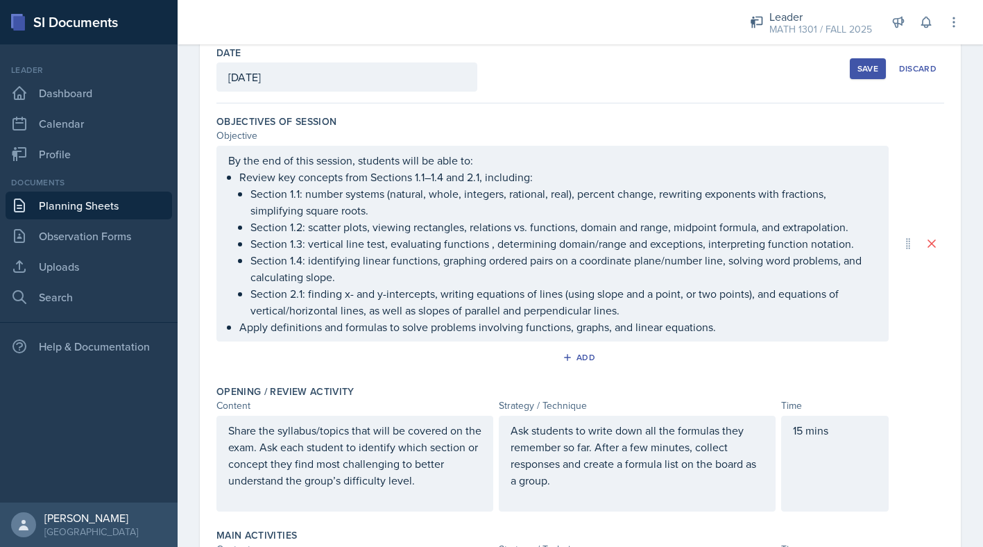
scroll to position [68, 0]
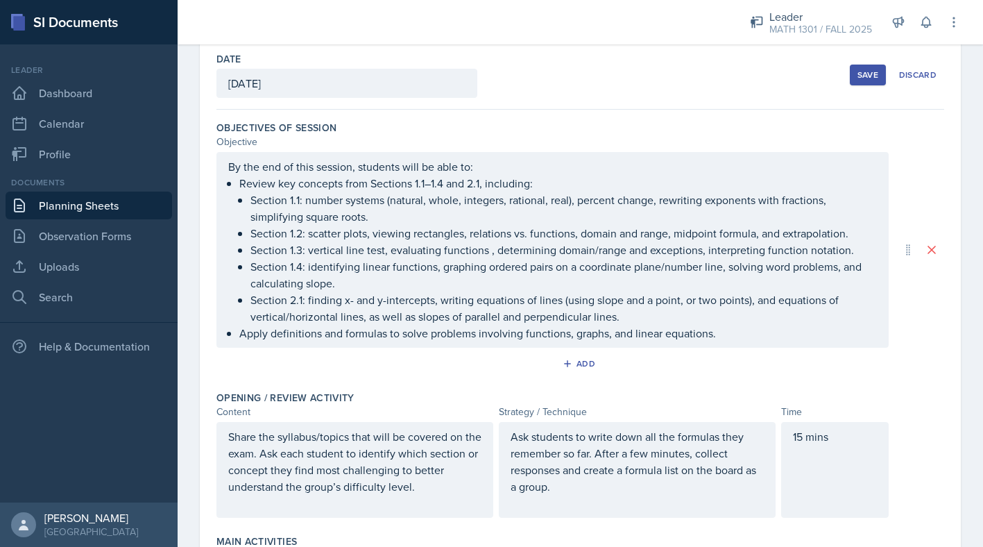
click at [881, 70] on button "Save" at bounding box center [868, 75] width 36 height 21
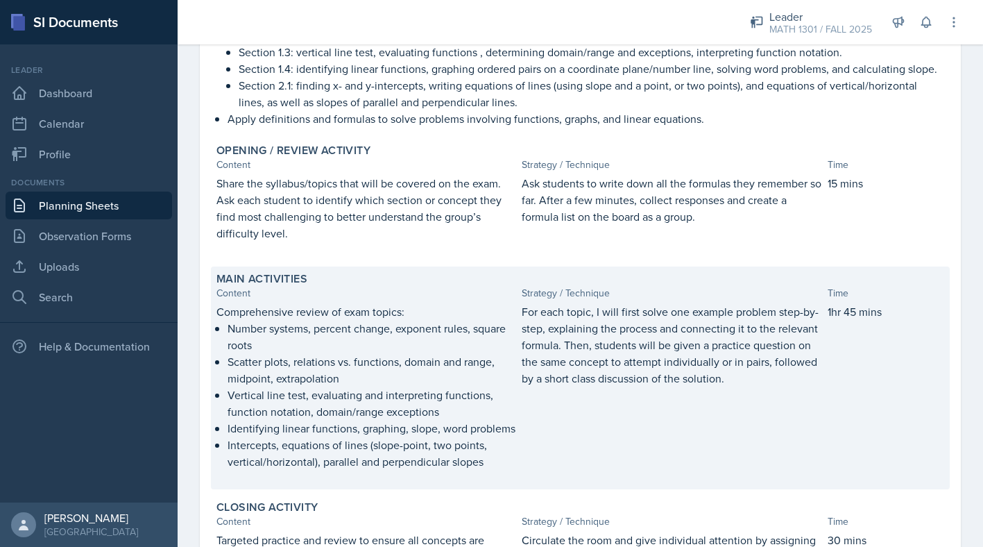
scroll to position [524, 0]
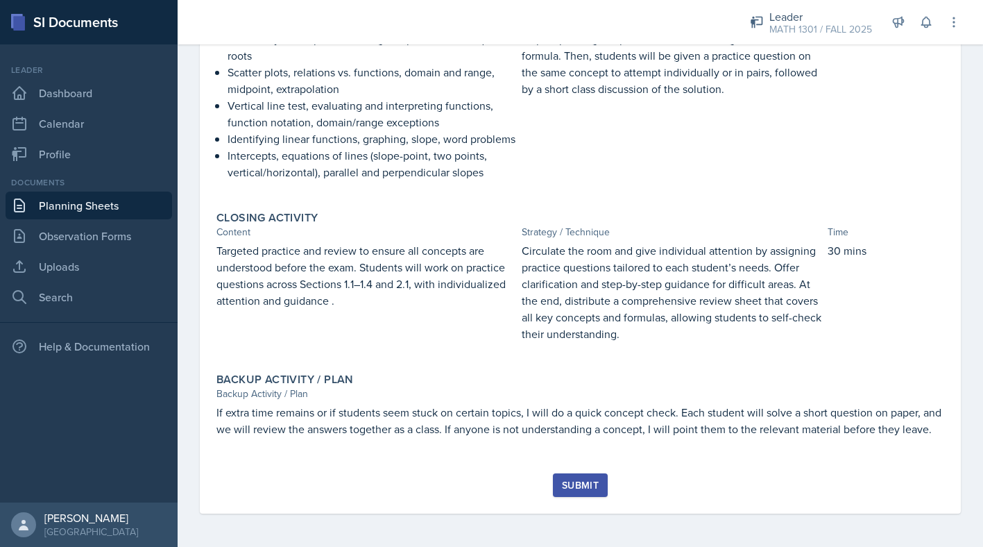
click at [588, 493] on button "Submit" at bounding box center [580, 485] width 55 height 24
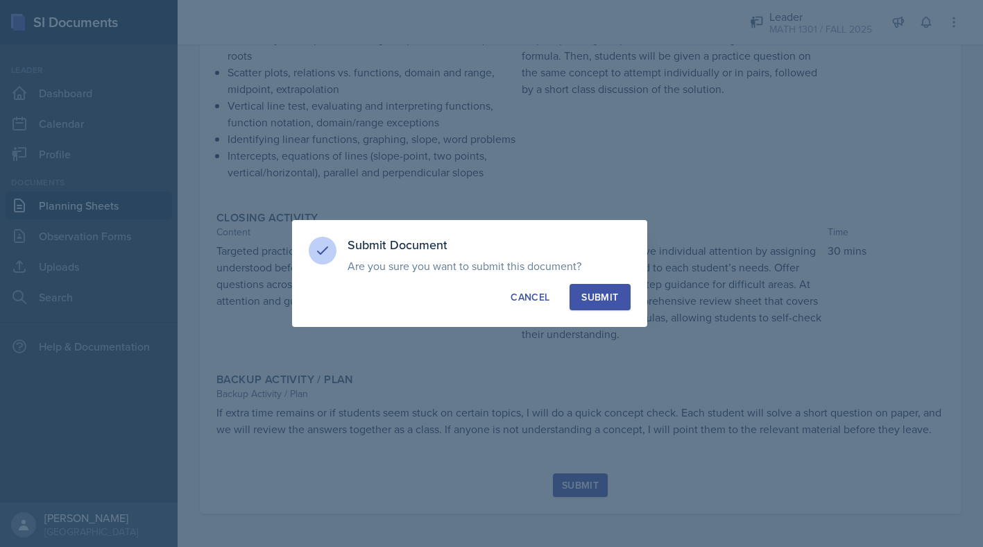
click at [603, 295] on div "Submit" at bounding box center [599, 297] width 37 height 14
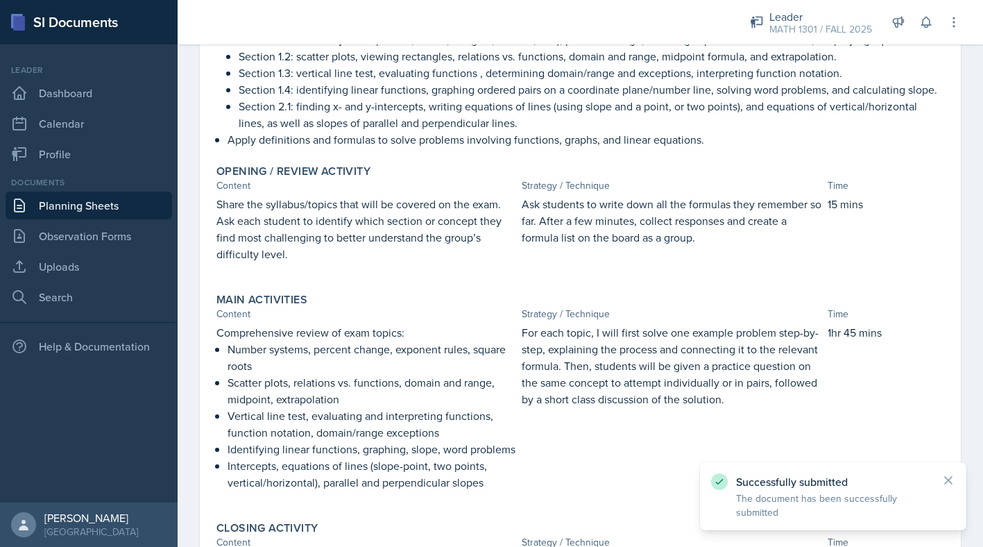
scroll to position [0, 0]
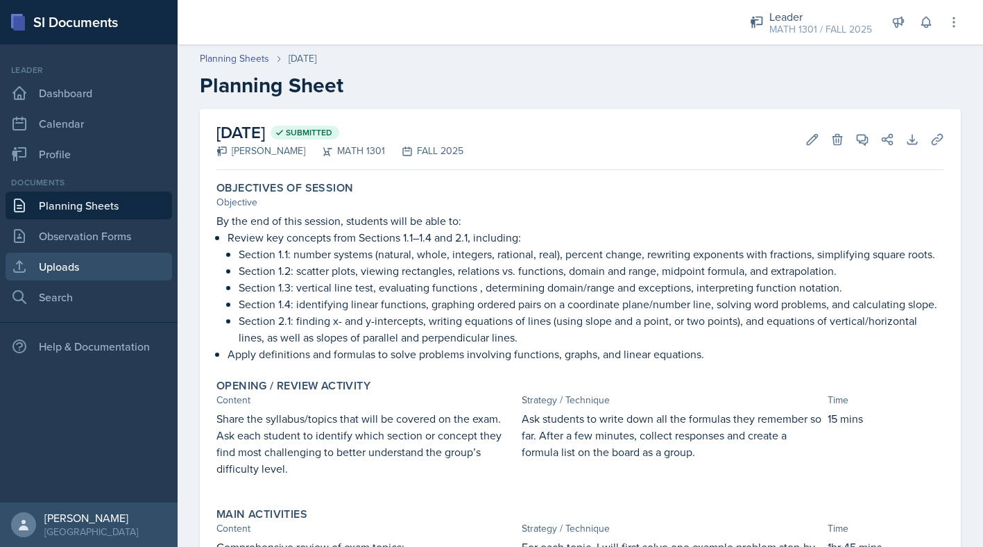
click at [54, 266] on link "Uploads" at bounding box center [89, 266] width 166 height 28
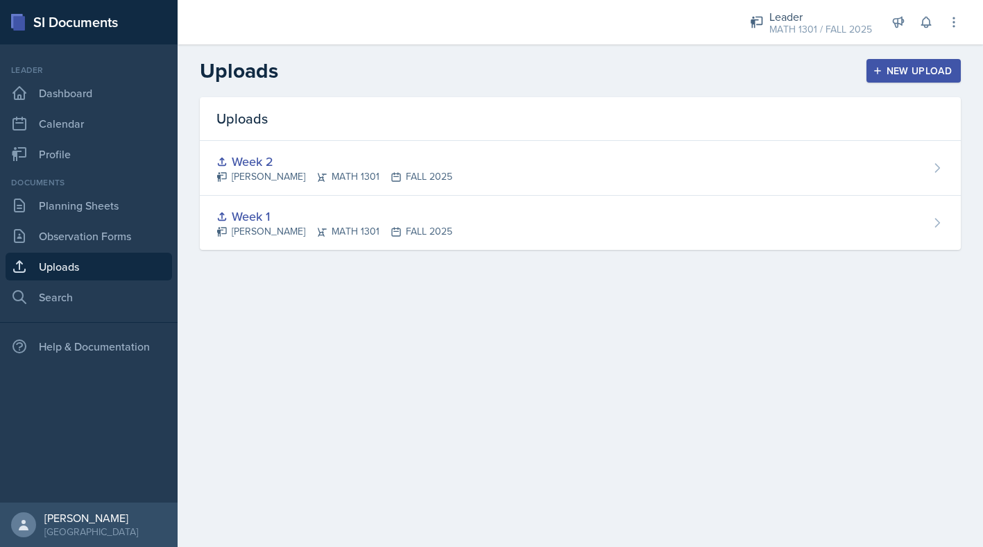
click at [886, 65] on div "New Upload" at bounding box center [913, 70] width 77 height 11
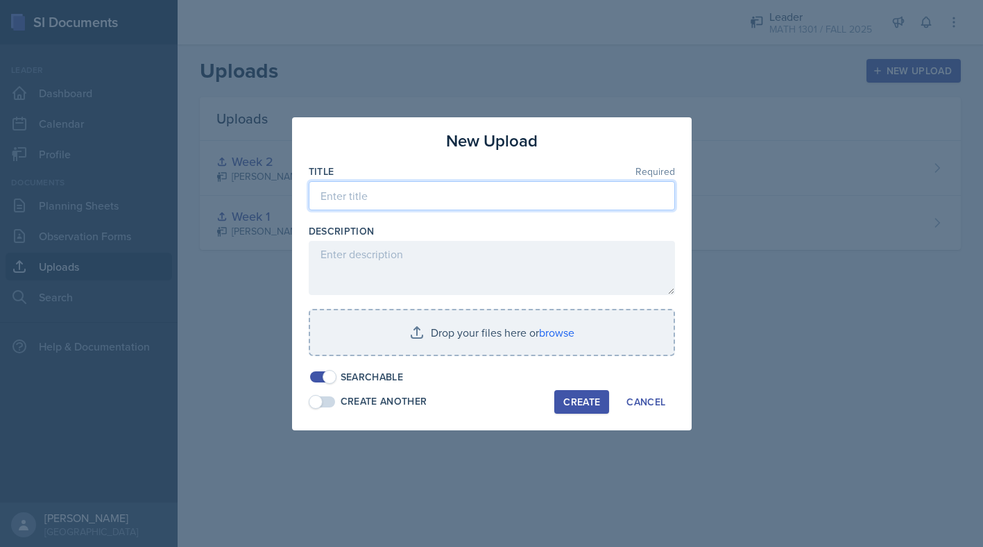
click at [474, 181] on input at bounding box center [492, 195] width 366 height 29
type input "Week 3"
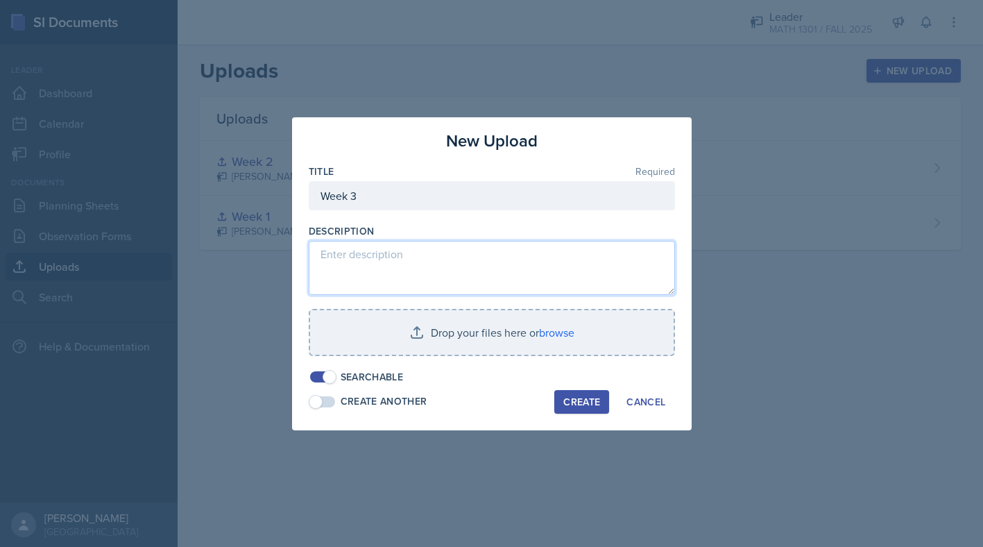
click at [458, 246] on textarea at bounding box center [492, 268] width 366 height 54
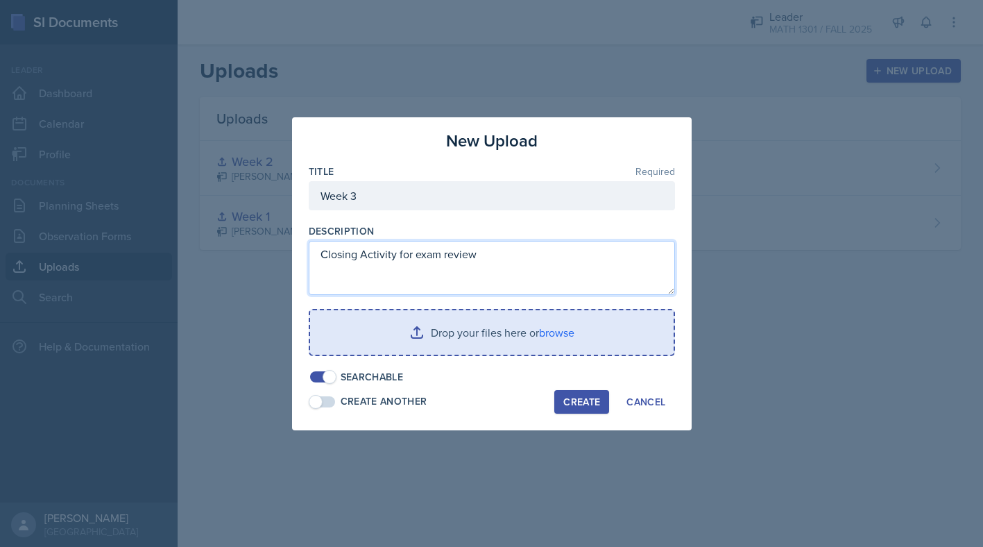
type textarea "Closing Activity for exam review"
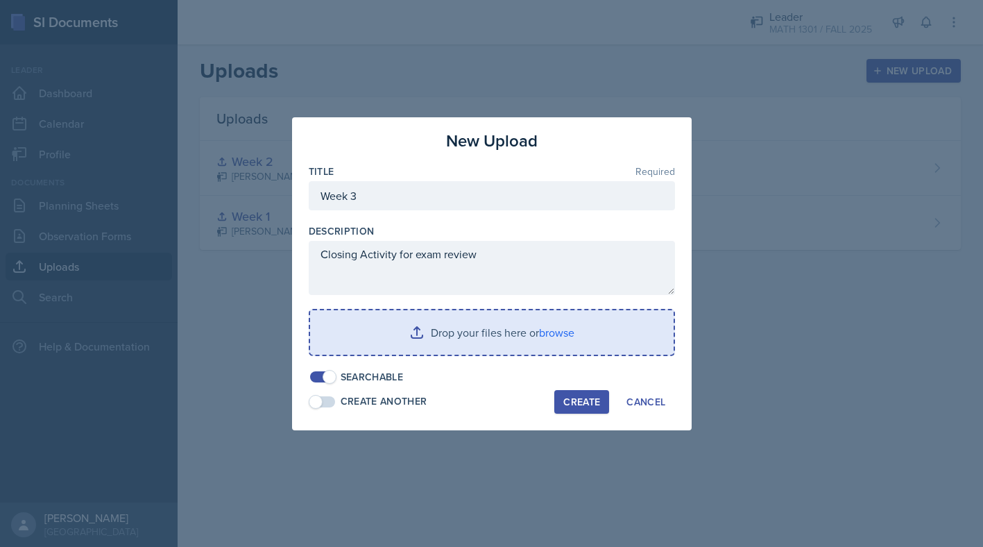
click at [559, 331] on input "file" at bounding box center [491, 332] width 363 height 44
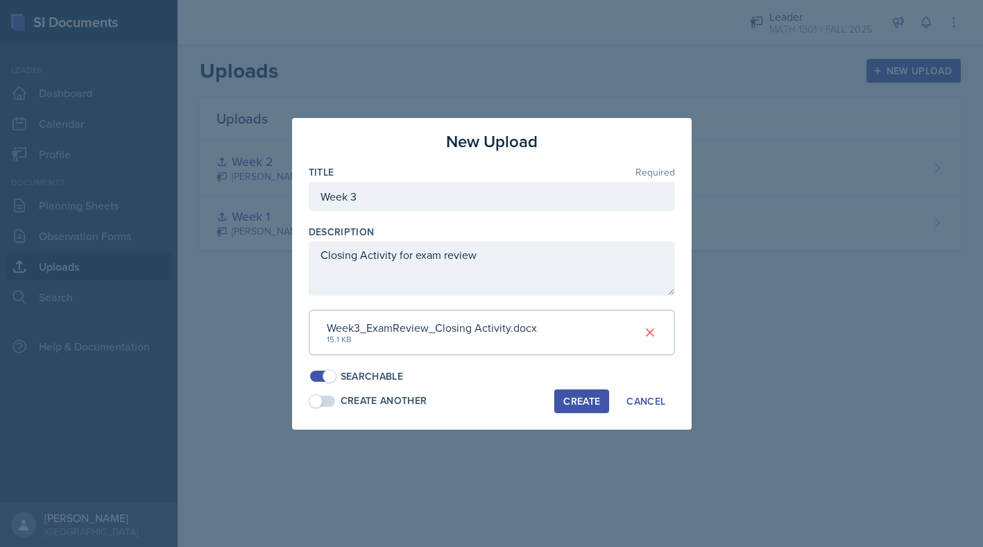
click at [572, 400] on div "Create" at bounding box center [581, 400] width 37 height 11
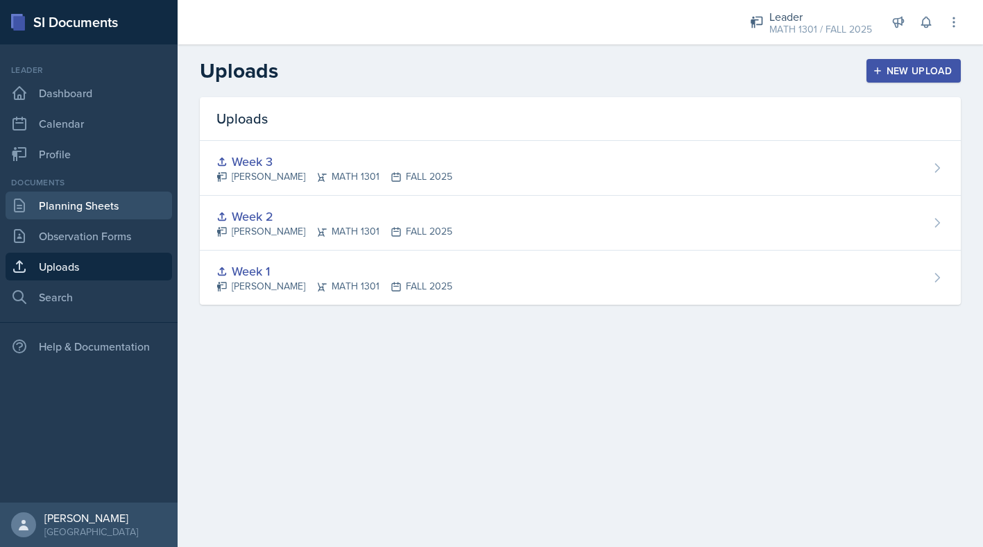
click at [75, 211] on link "Planning Sheets" at bounding box center [89, 205] width 166 height 28
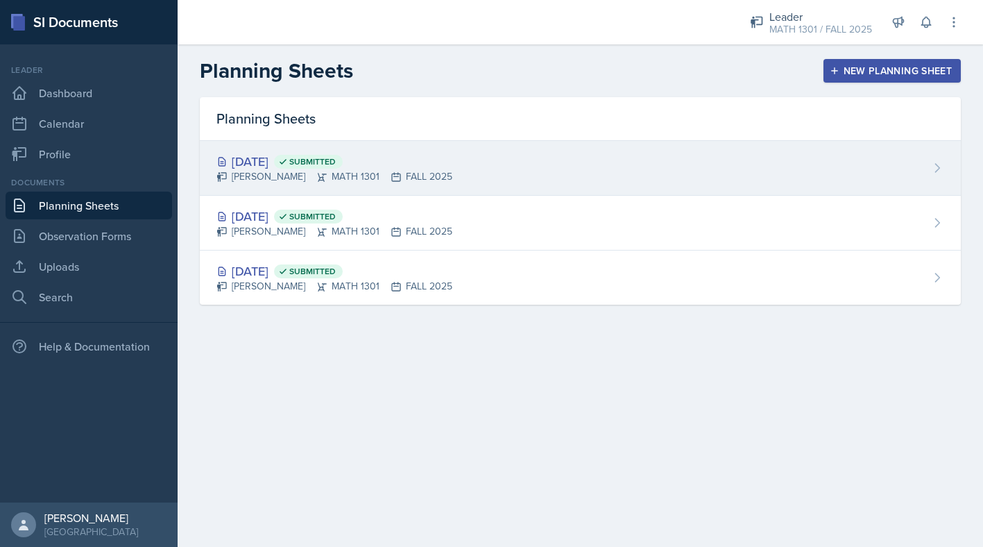
click at [255, 163] on div "[DATE] Submitted" at bounding box center [334, 161] width 236 height 19
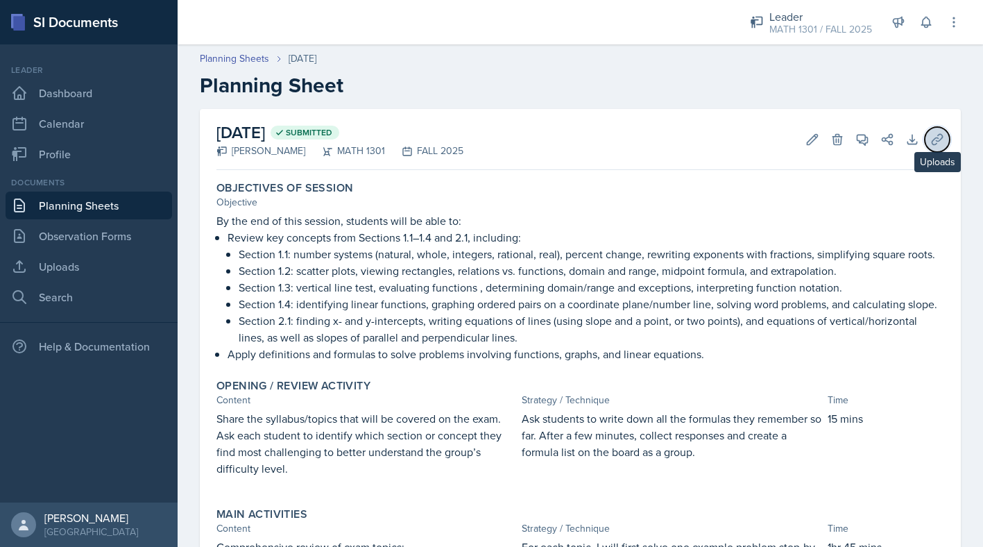
click at [942, 137] on icon at bounding box center [936, 139] width 10 height 10
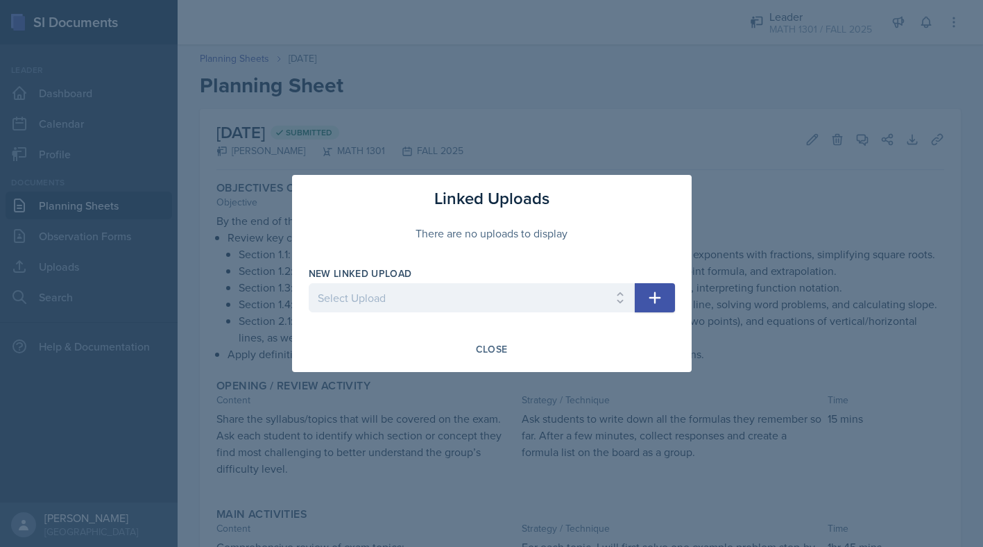
click at [497, 278] on div "New Linked Upload" at bounding box center [472, 273] width 326 height 14
click at [499, 289] on select "Select Upload Week 1 Week 2 Week 3" at bounding box center [472, 297] width 326 height 29
select select "a49dc9df-4e9f-4bf1-8570-b31fa3d2a9f0"
click at [309, 283] on select "Select Upload Week 1 Week 2 Week 3" at bounding box center [472, 297] width 326 height 29
click at [500, 349] on div "Close" at bounding box center [492, 348] width 32 height 11
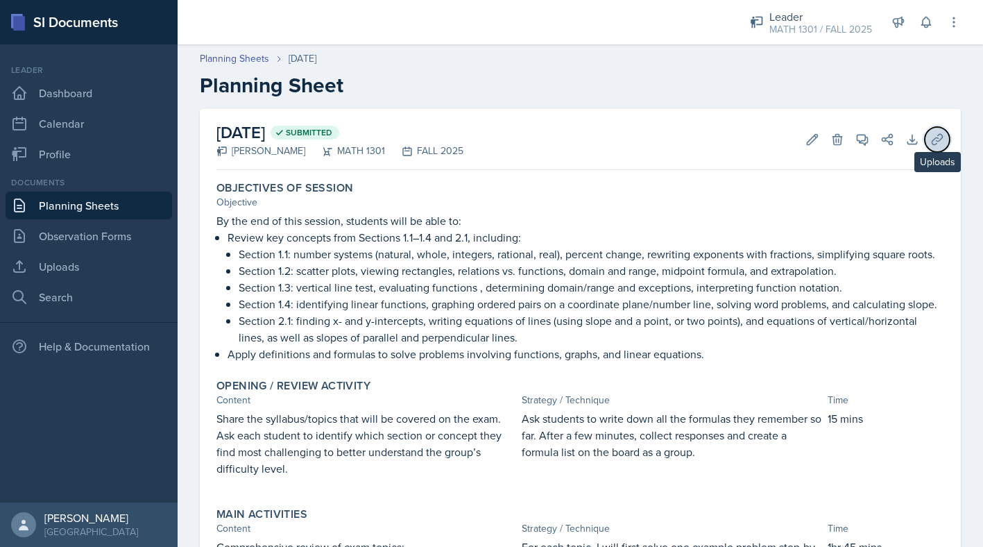
click at [941, 142] on icon at bounding box center [937, 139] width 14 height 14
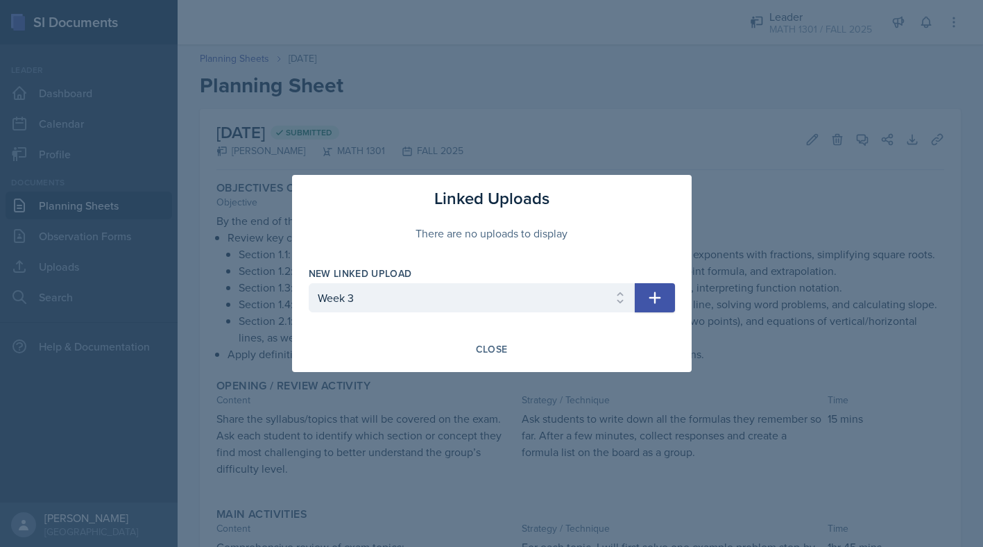
click at [653, 295] on icon "button" at bounding box center [654, 297] width 17 height 17
select select
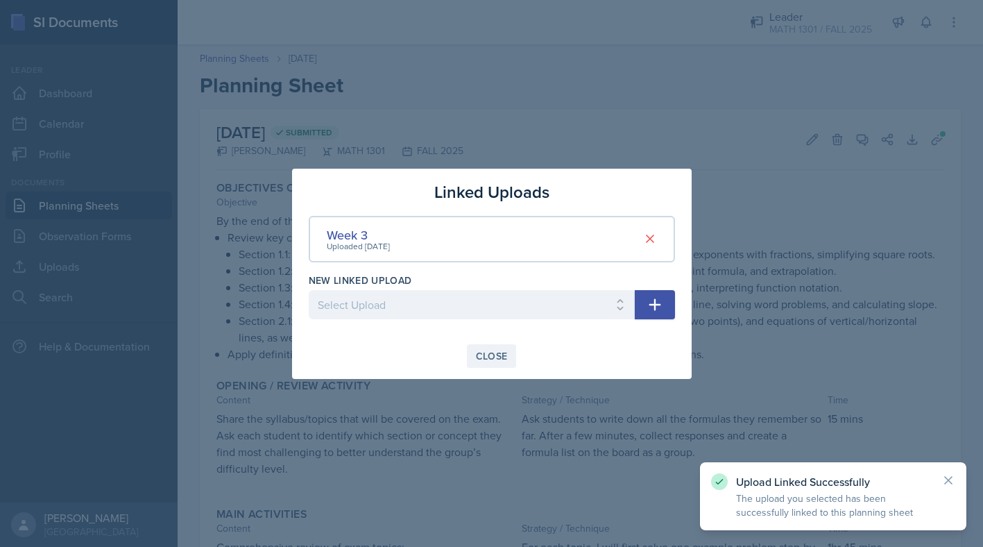
click at [499, 353] on div "Close" at bounding box center [492, 355] width 32 height 11
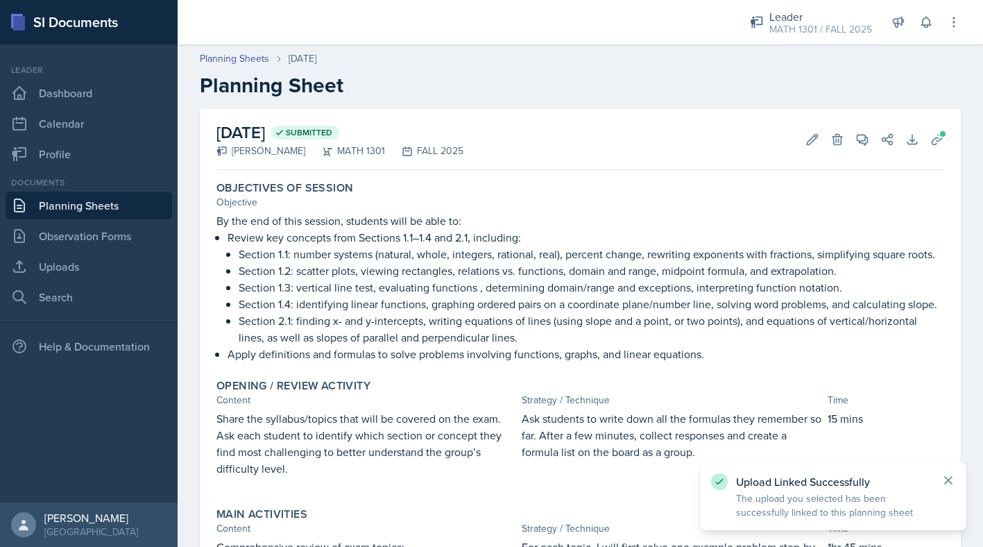
click at [948, 477] on icon at bounding box center [948, 480] width 14 height 14
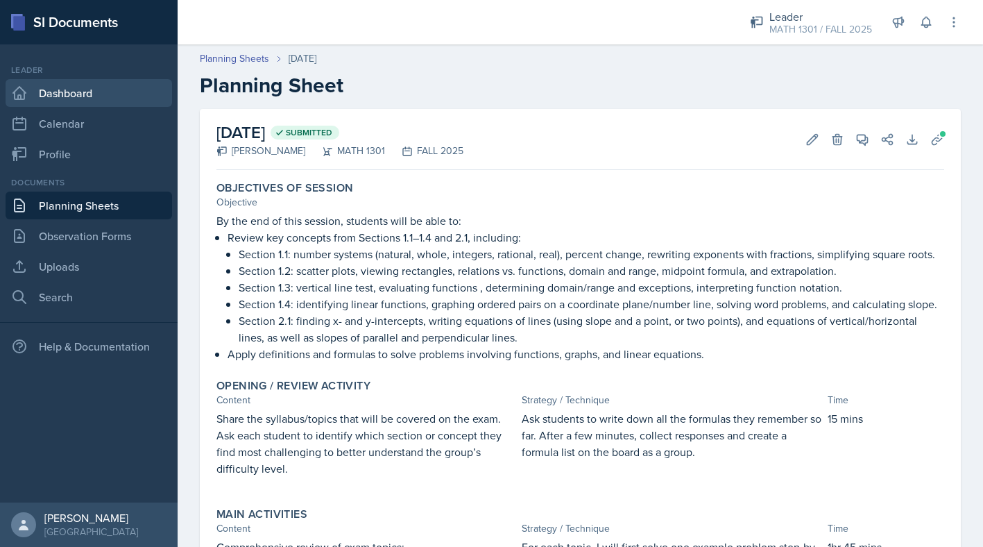
click at [55, 95] on link "Dashboard" at bounding box center [89, 93] width 166 height 28
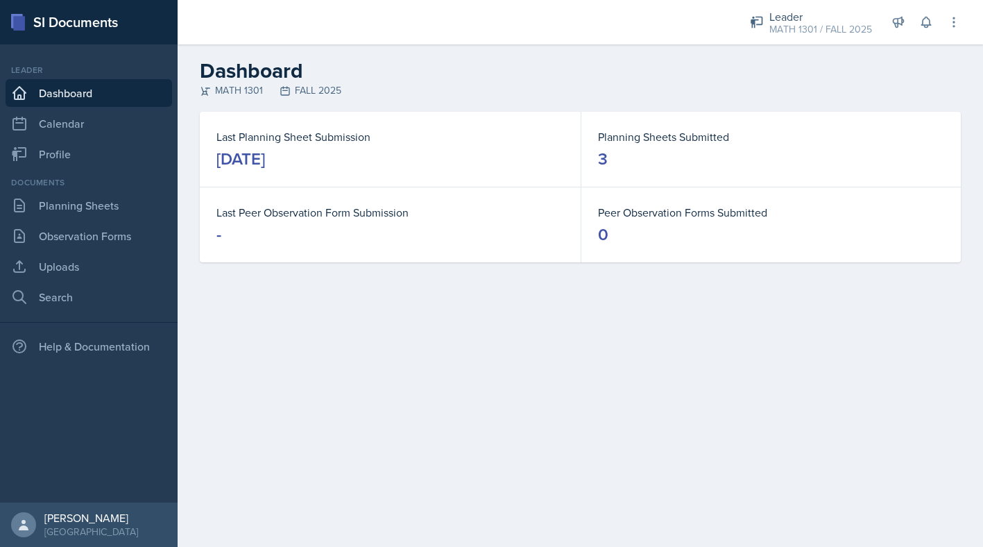
click at [73, 82] on link "Dashboard" at bounding box center [89, 93] width 166 height 28
